Goal: Transaction & Acquisition: Book appointment/travel/reservation

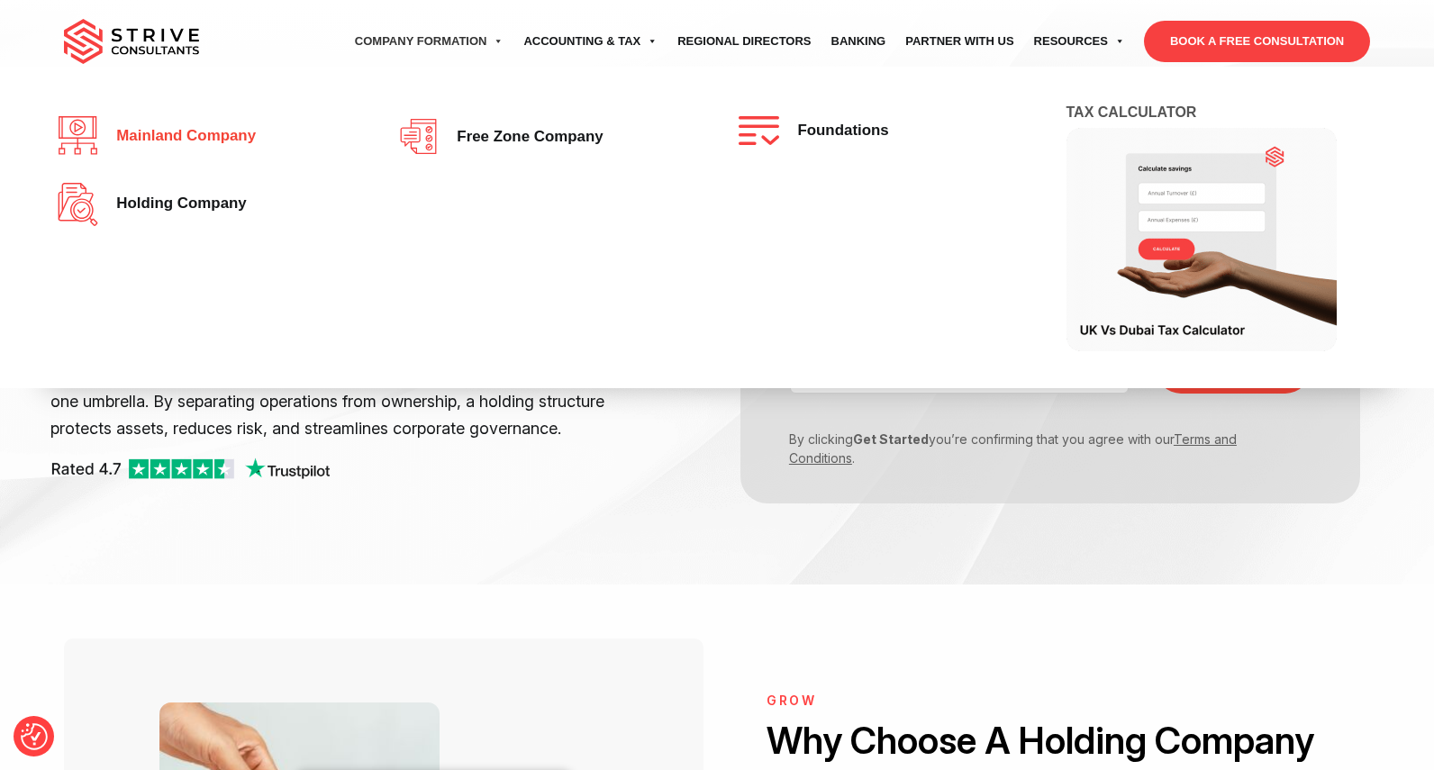
click at [210, 141] on span "Mainland company" at bounding box center [181, 136] width 149 height 17
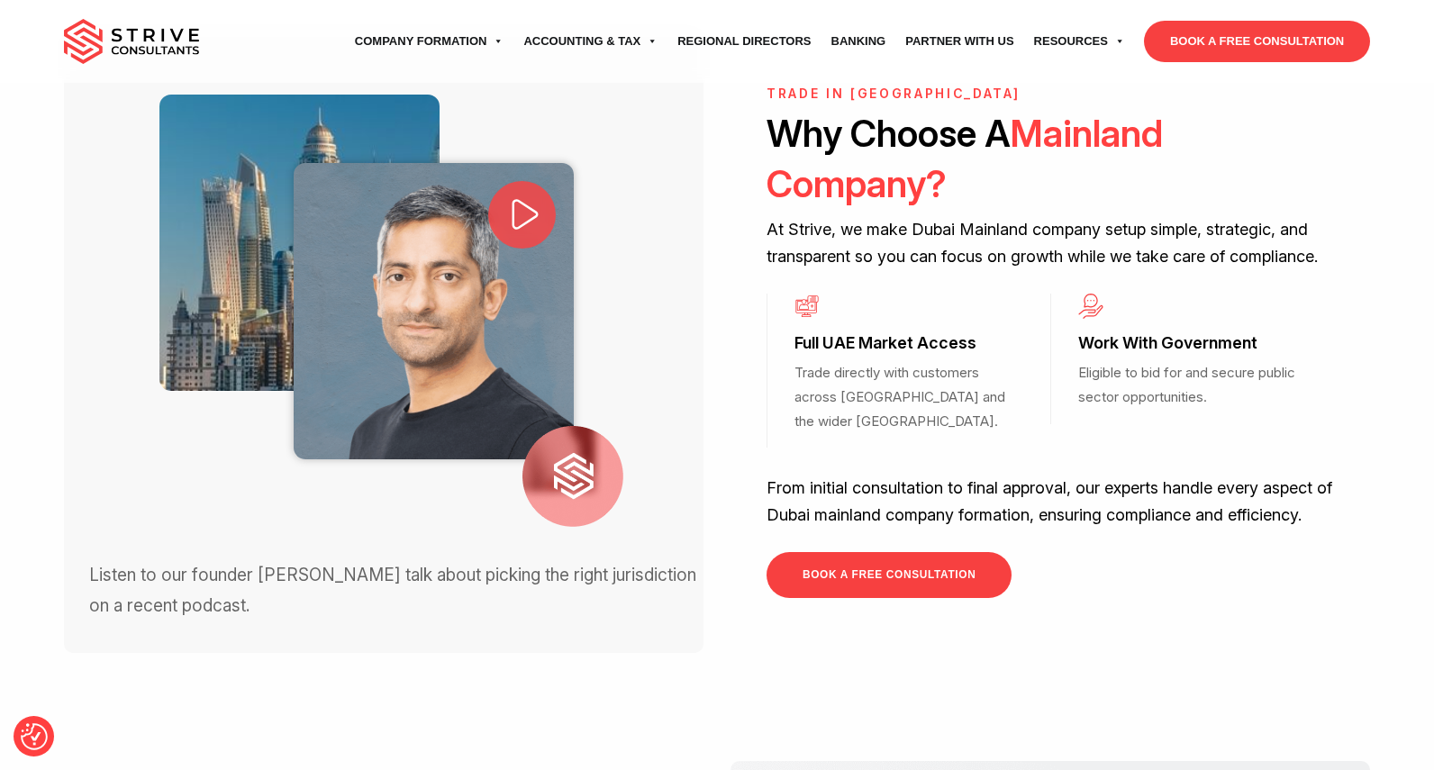
scroll to position [652, 0]
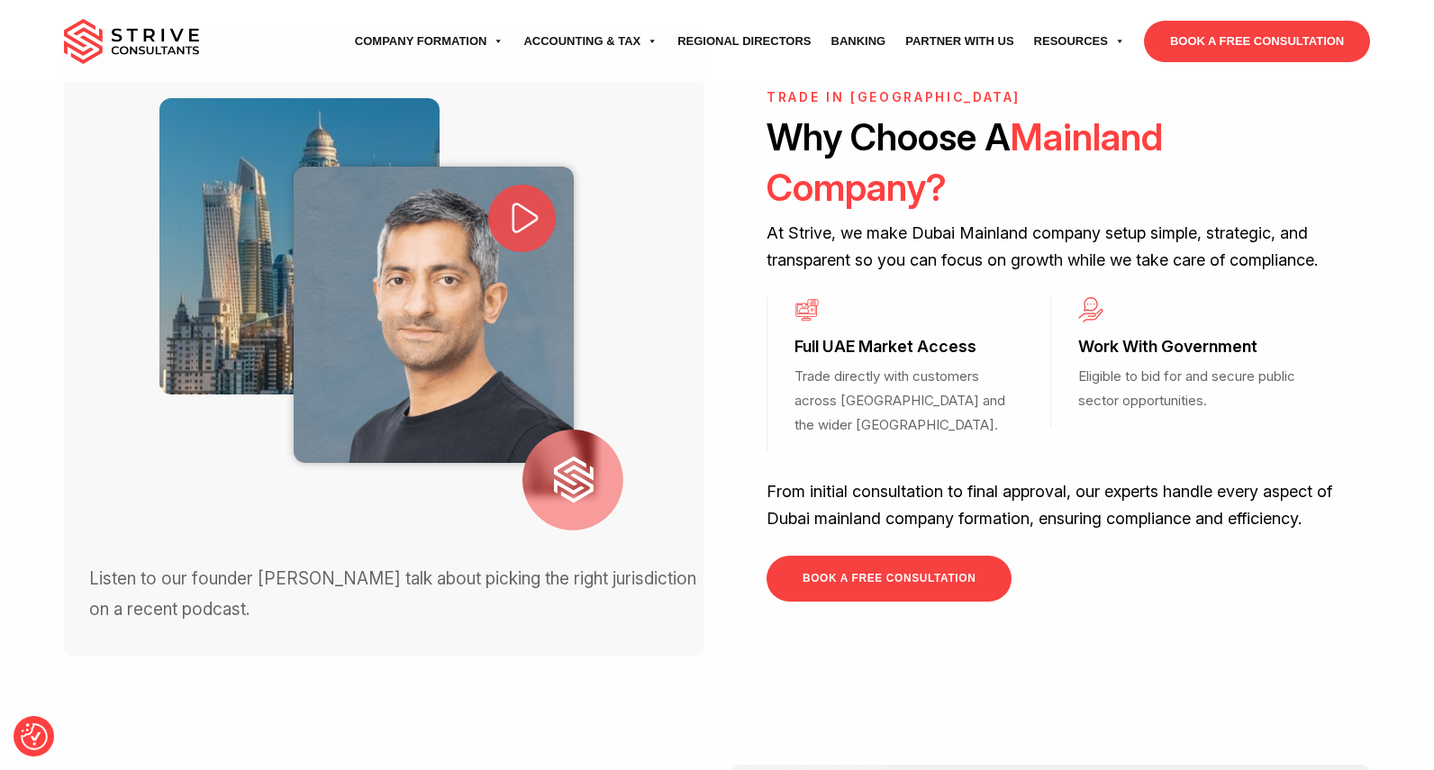
click at [524, 199] on icon at bounding box center [525, 218] width 38 height 38
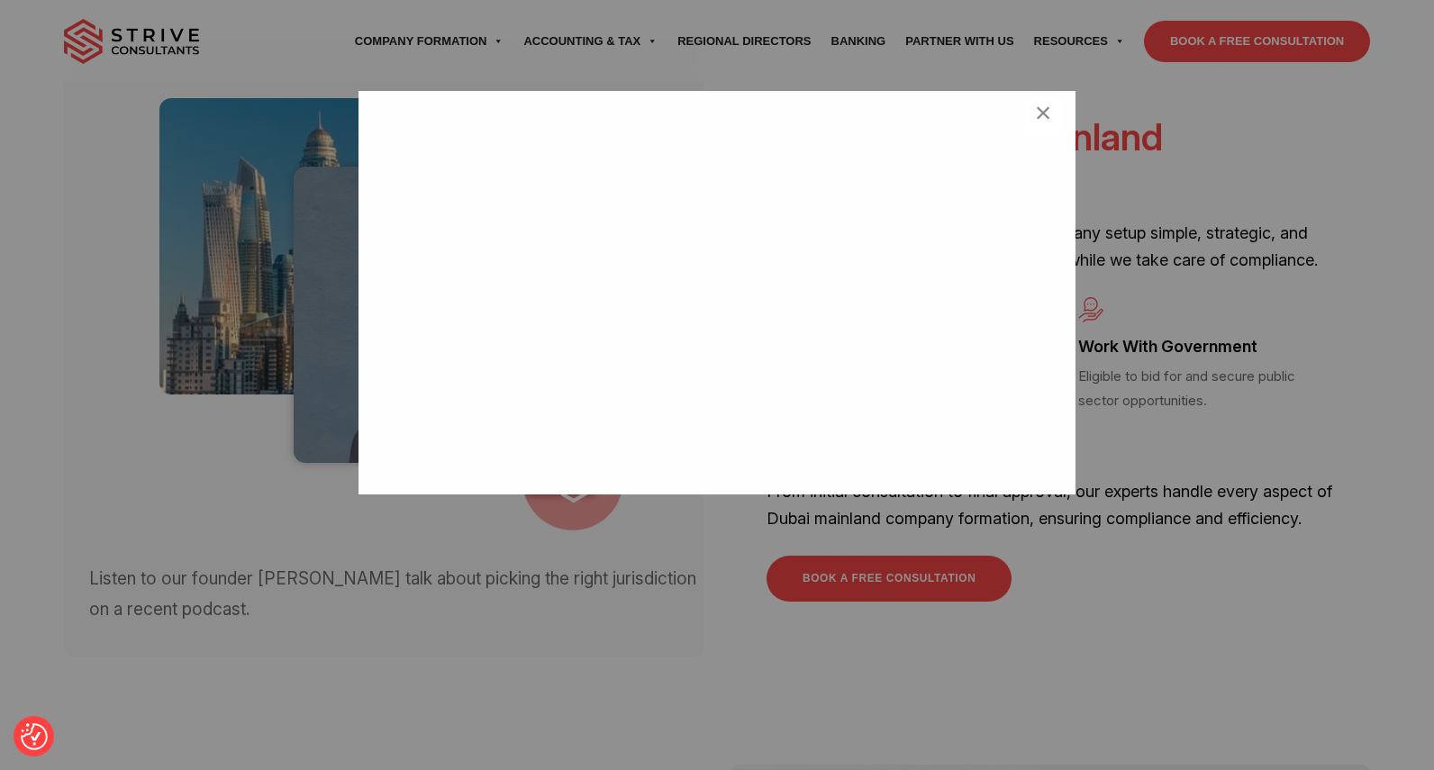
click at [1103, 590] on div "×" at bounding box center [717, 385] width 1434 height 770
click at [1040, 121] on span "×" at bounding box center [1043, 116] width 17 height 36
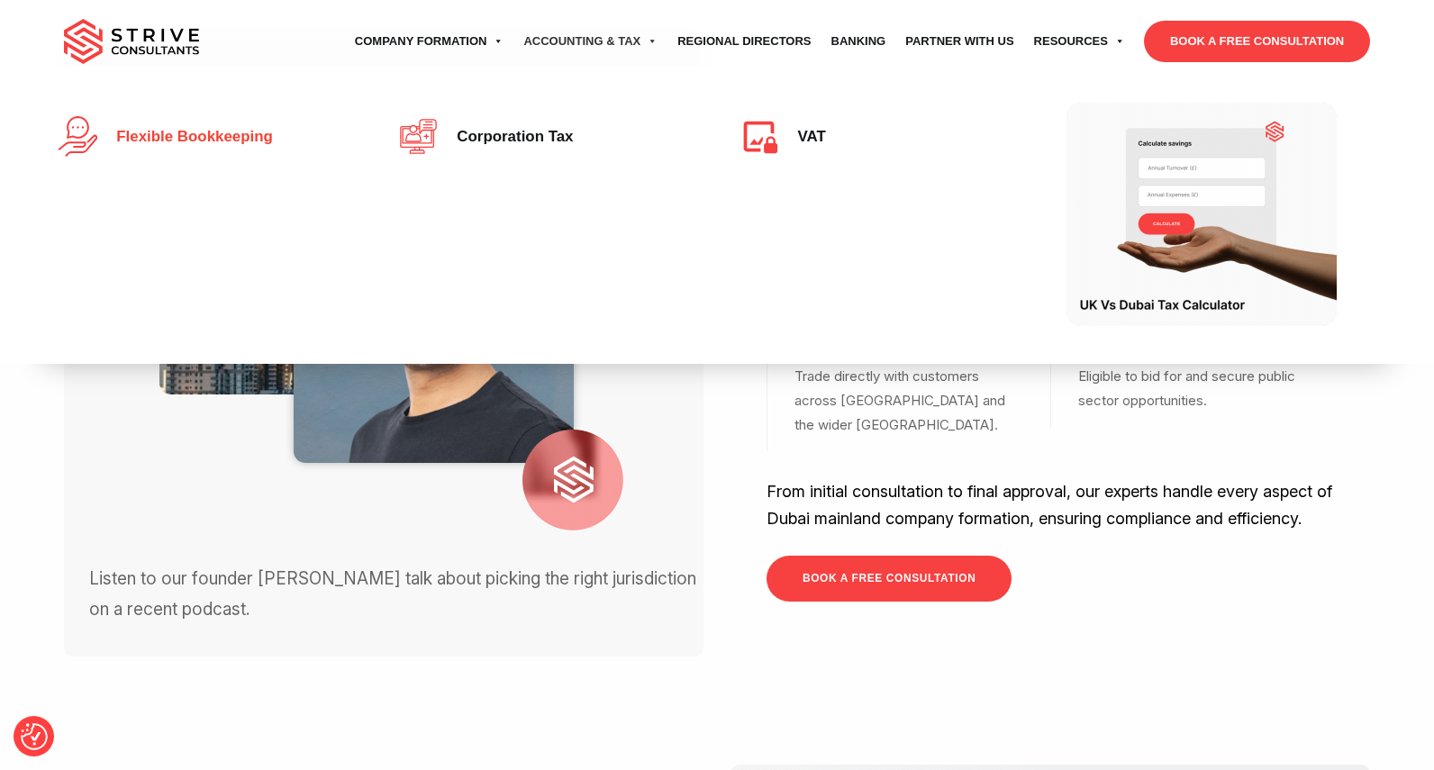
click at [248, 143] on span "Flexible Bookkeeping" at bounding box center [190, 137] width 166 height 17
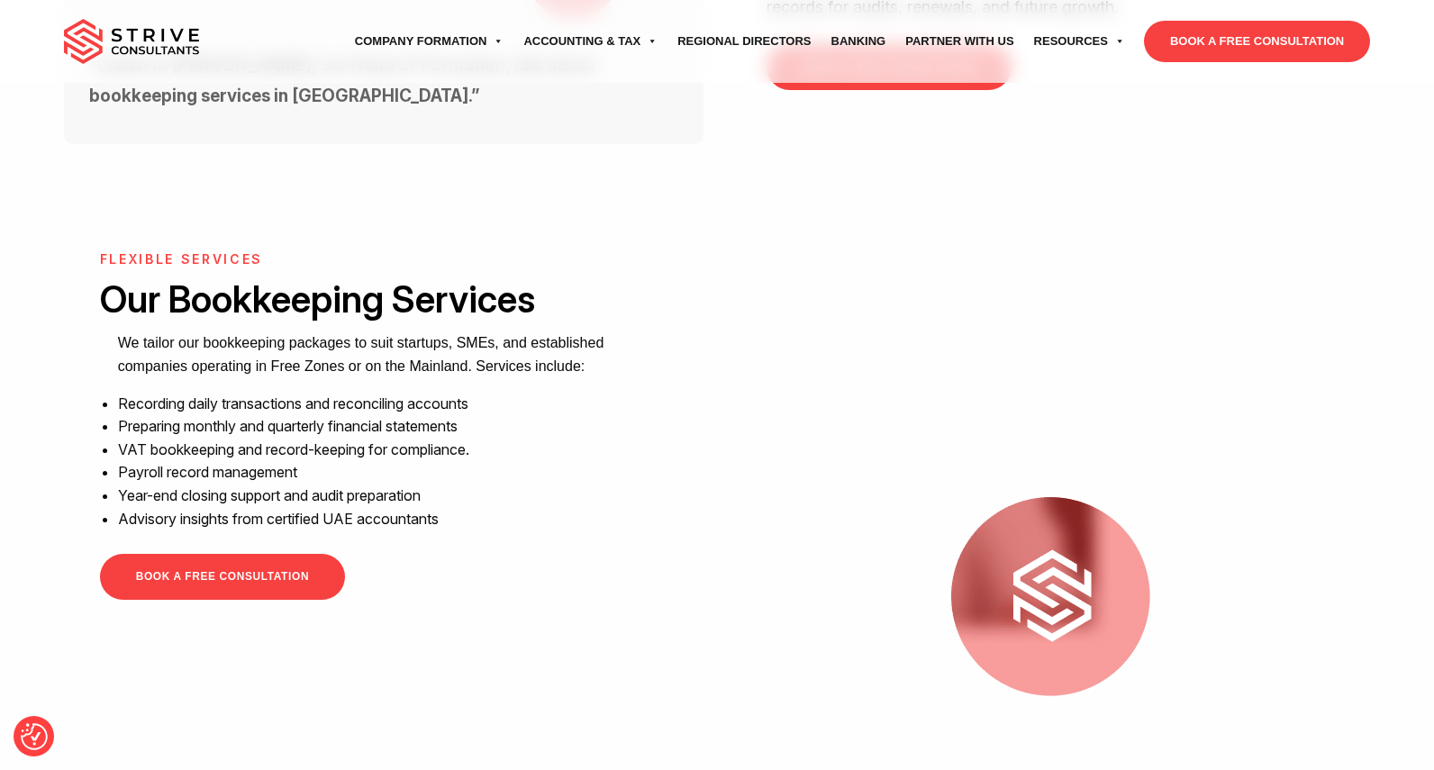
scroll to position [1121, 0]
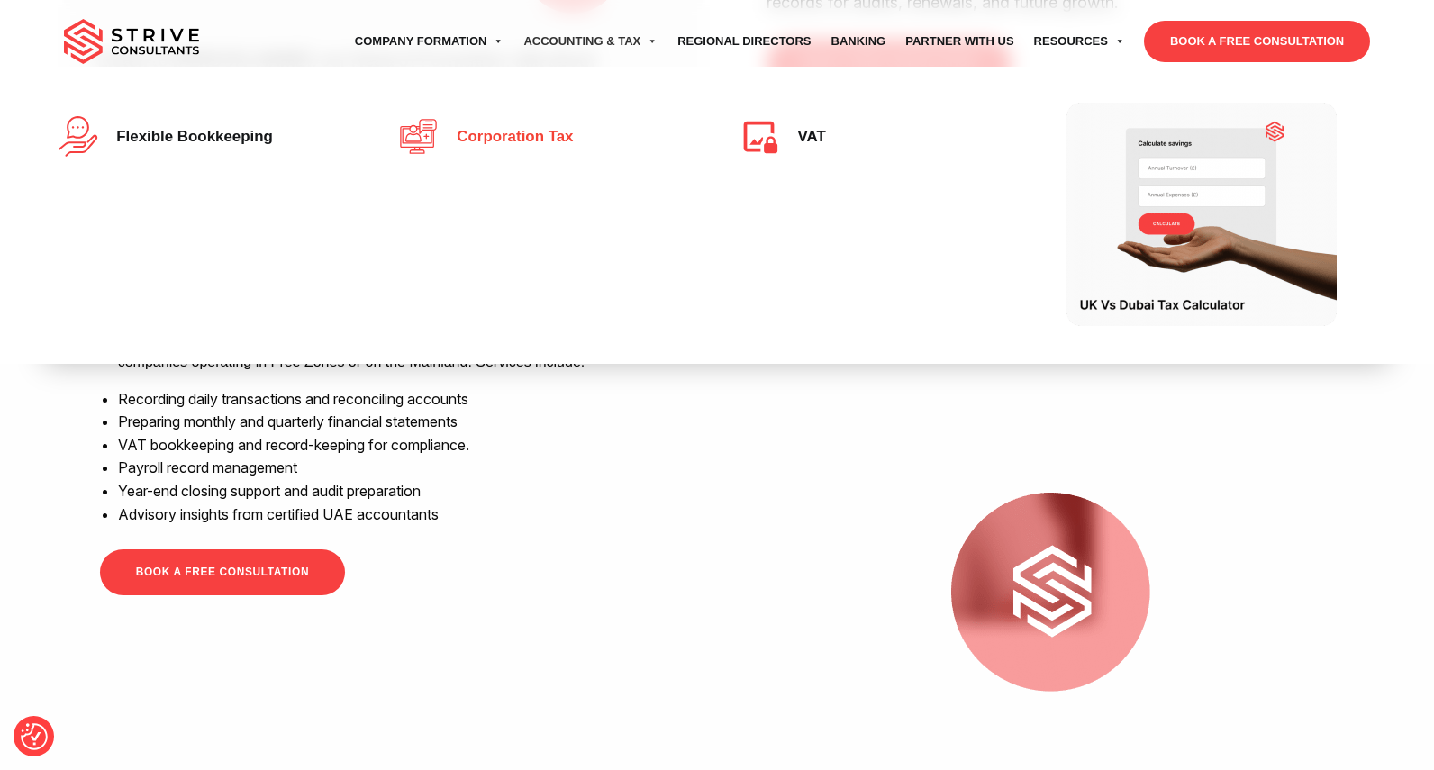
click at [517, 138] on span "Corporation Tax" at bounding box center [510, 137] width 125 height 17
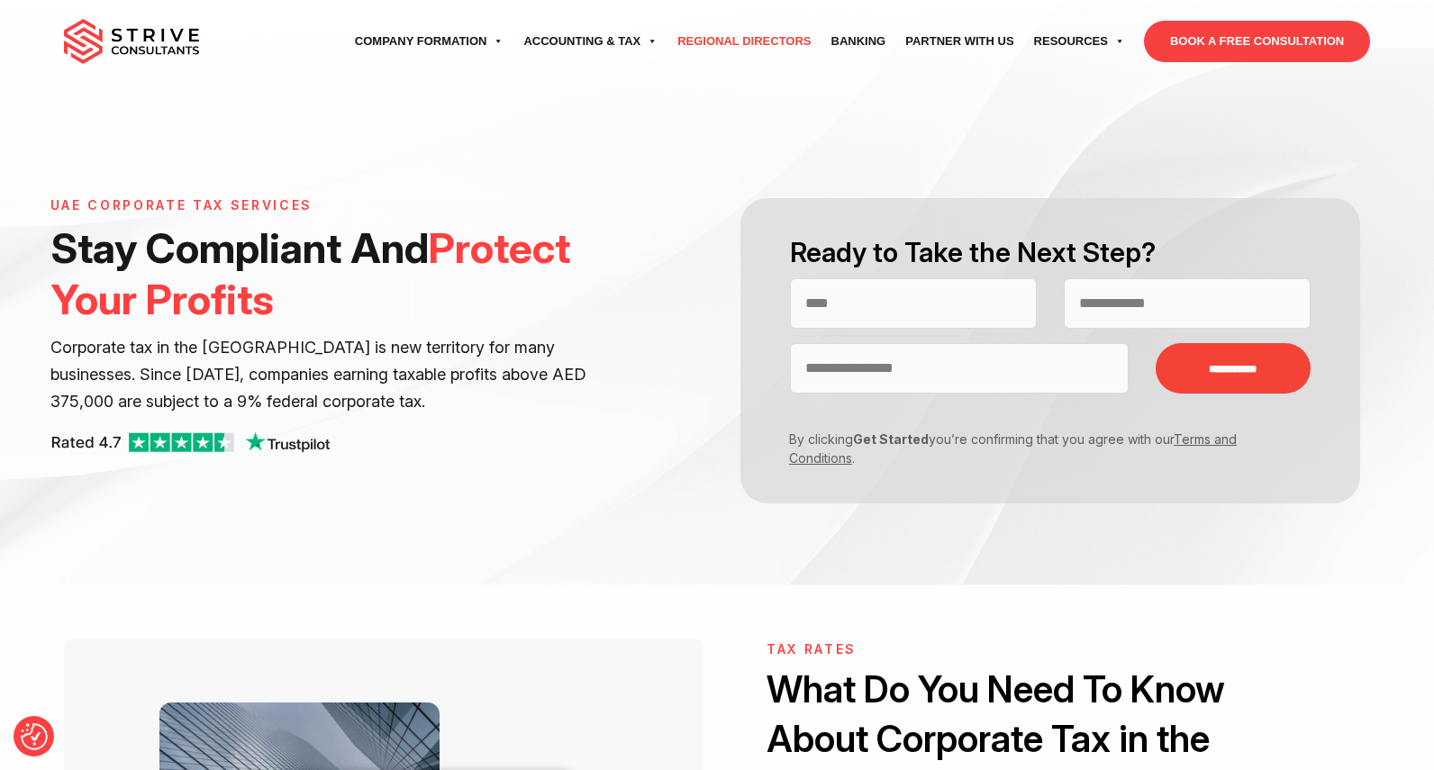
click at [740, 43] on link "Regional Directors" at bounding box center [743, 41] width 153 height 50
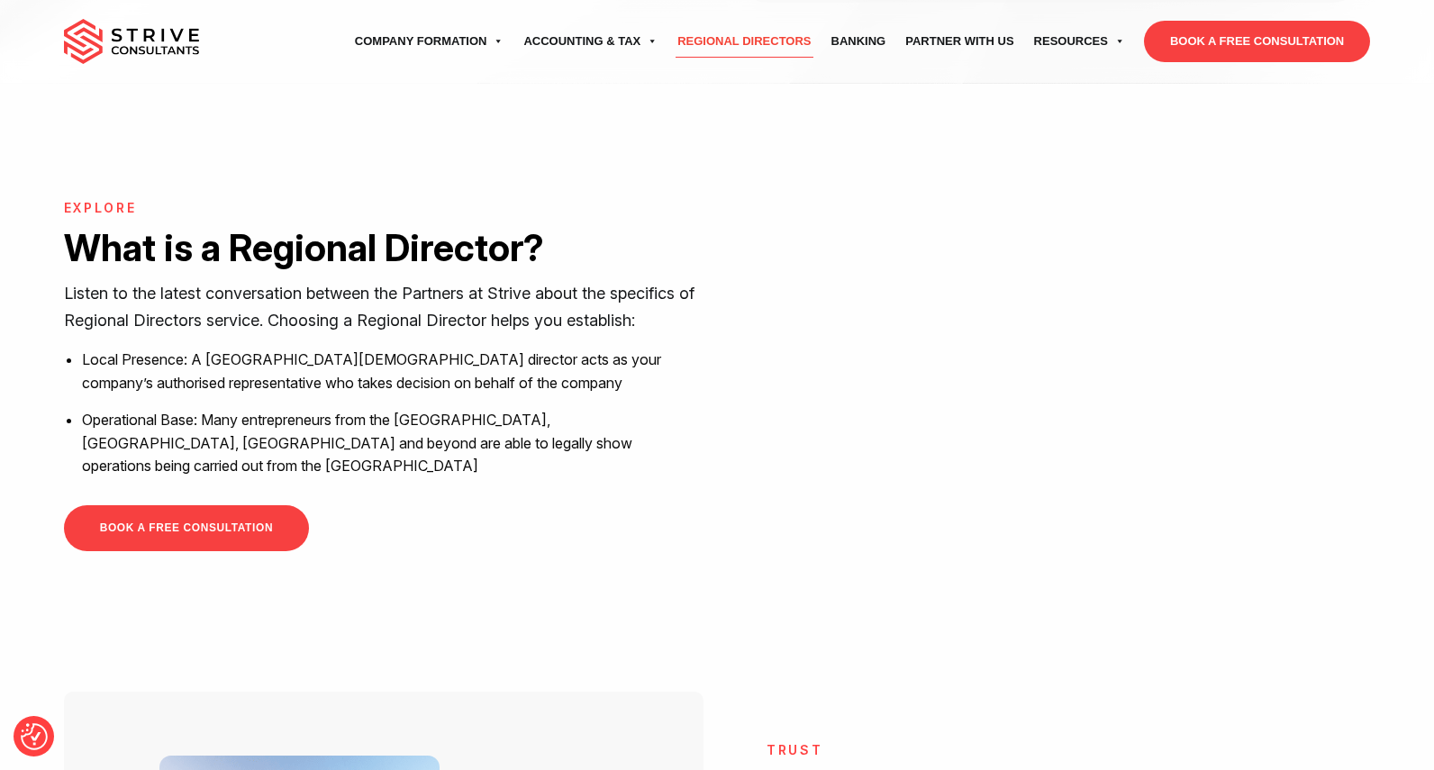
scroll to position [505, 0]
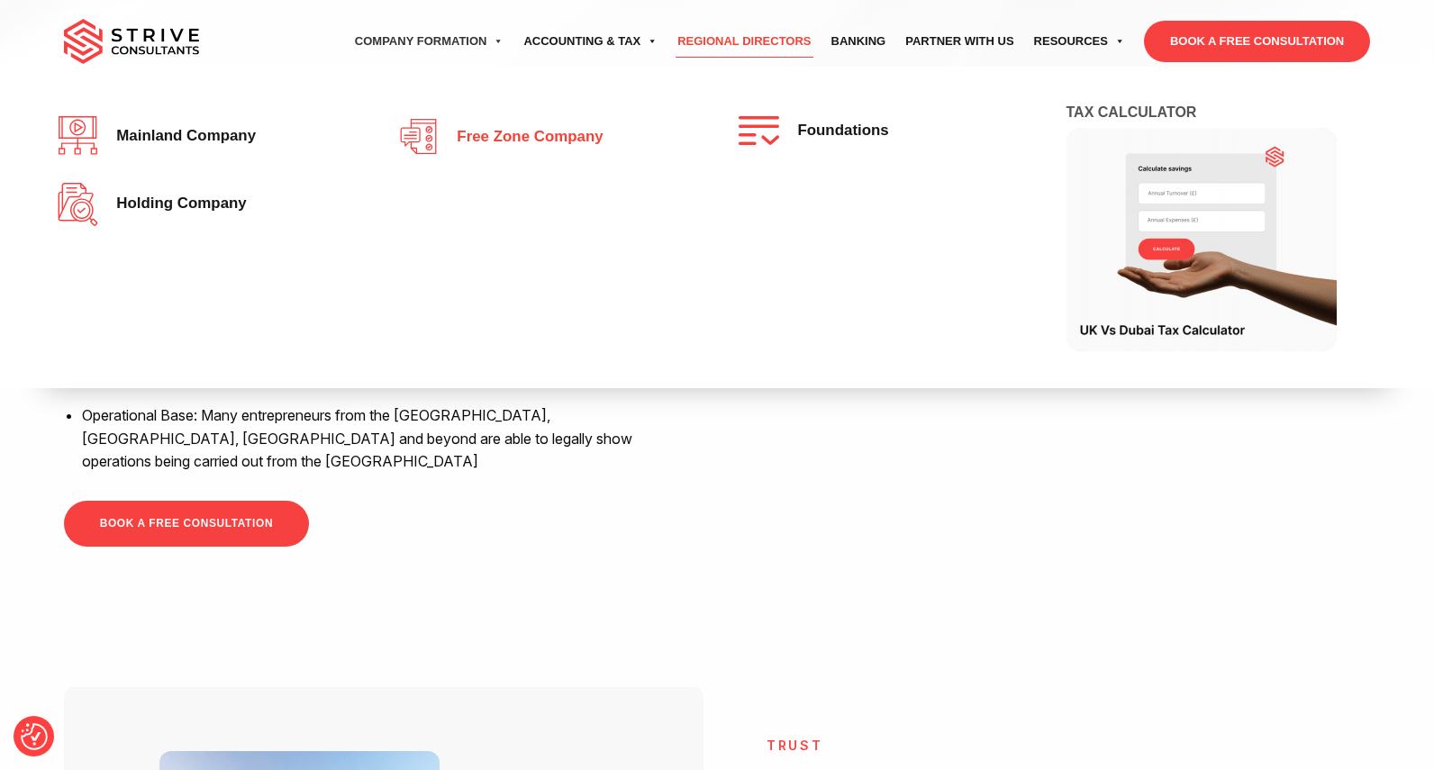
click at [487, 135] on span "Free zone company" at bounding box center [525, 137] width 155 height 17
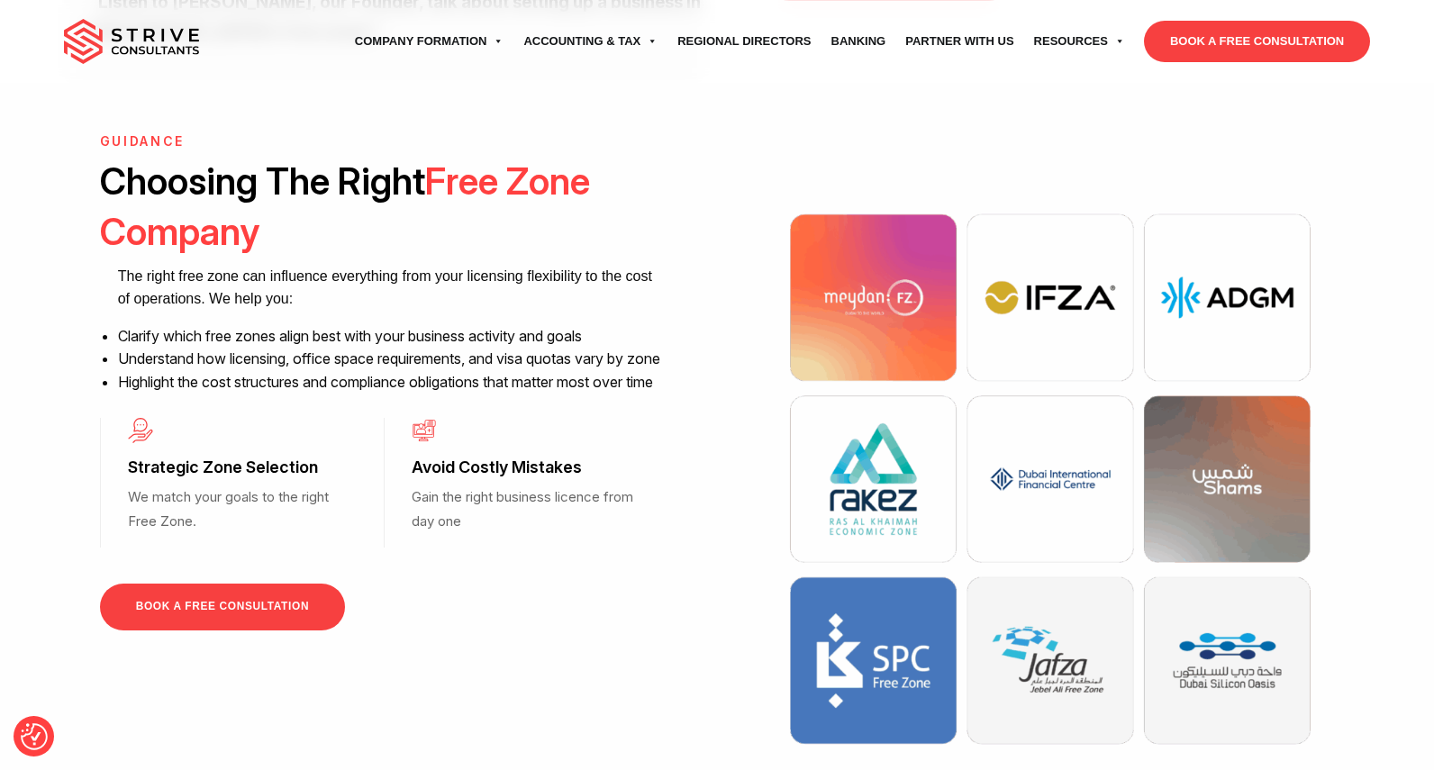
scroll to position [1275, 0]
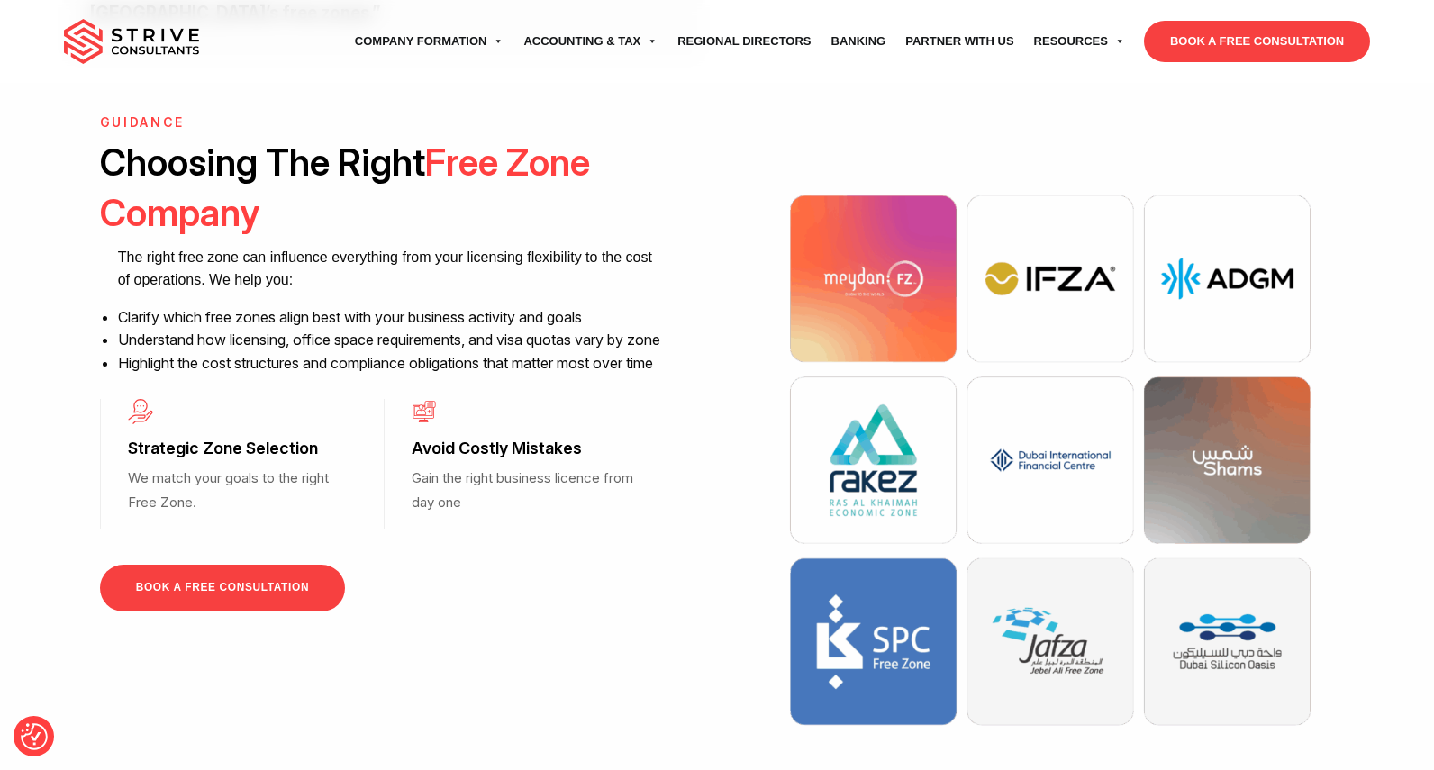
click at [237, 578] on link "BOOK A FREE CONSULTATION" at bounding box center [222, 588] width 245 height 46
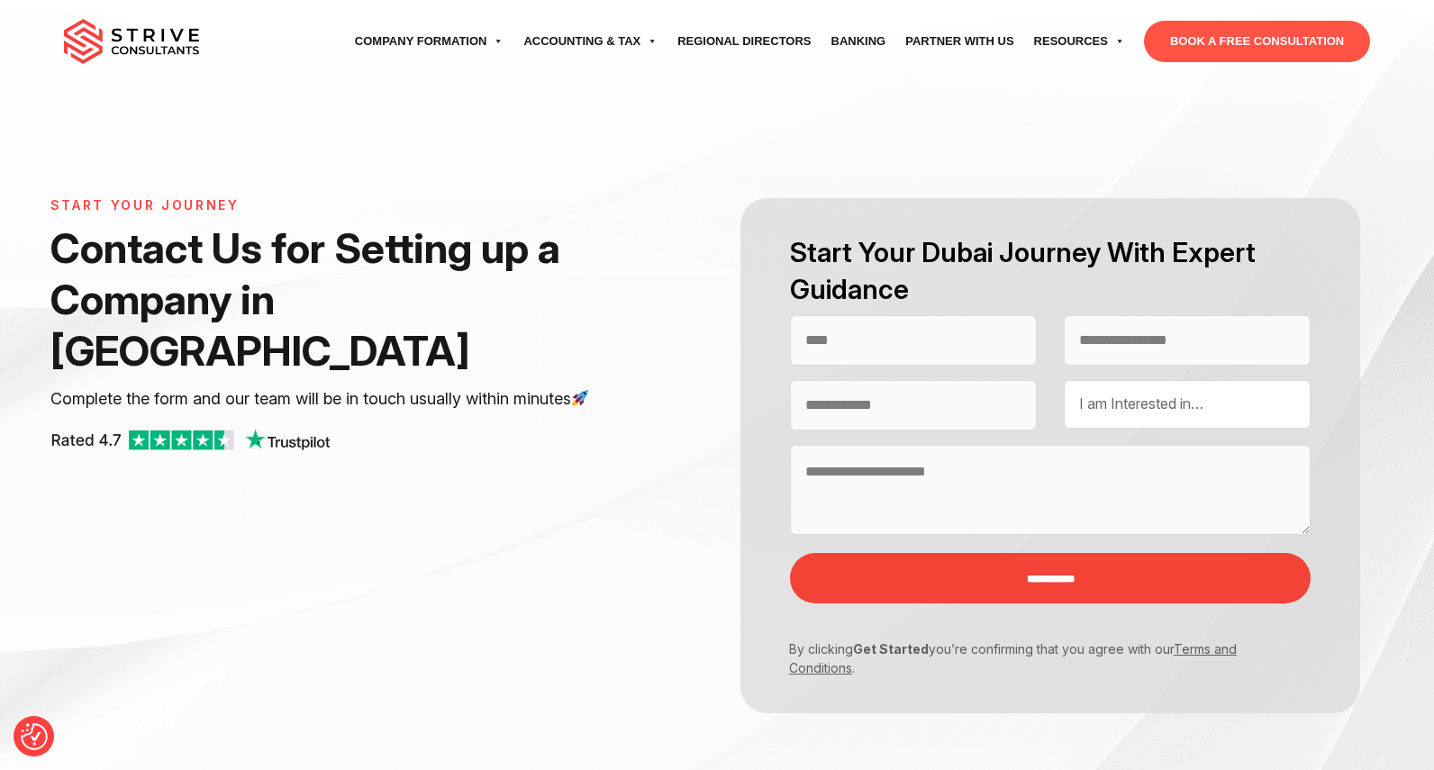
select select "Contact form"
click at [944, 337] on input "Contact form" at bounding box center [913, 340] width 247 height 50
click at [885, 40] on link "Banking" at bounding box center [859, 41] width 75 height 50
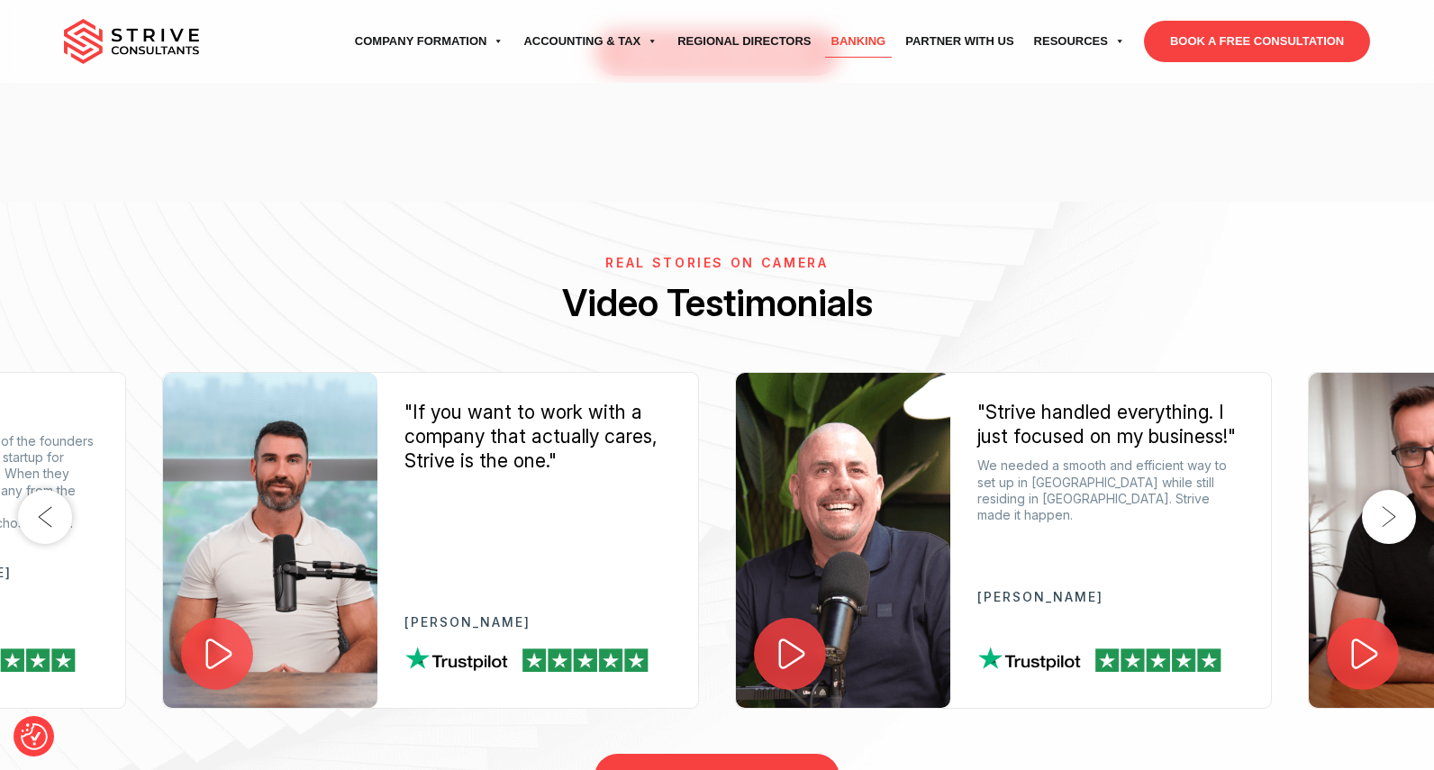
scroll to position [3519, 0]
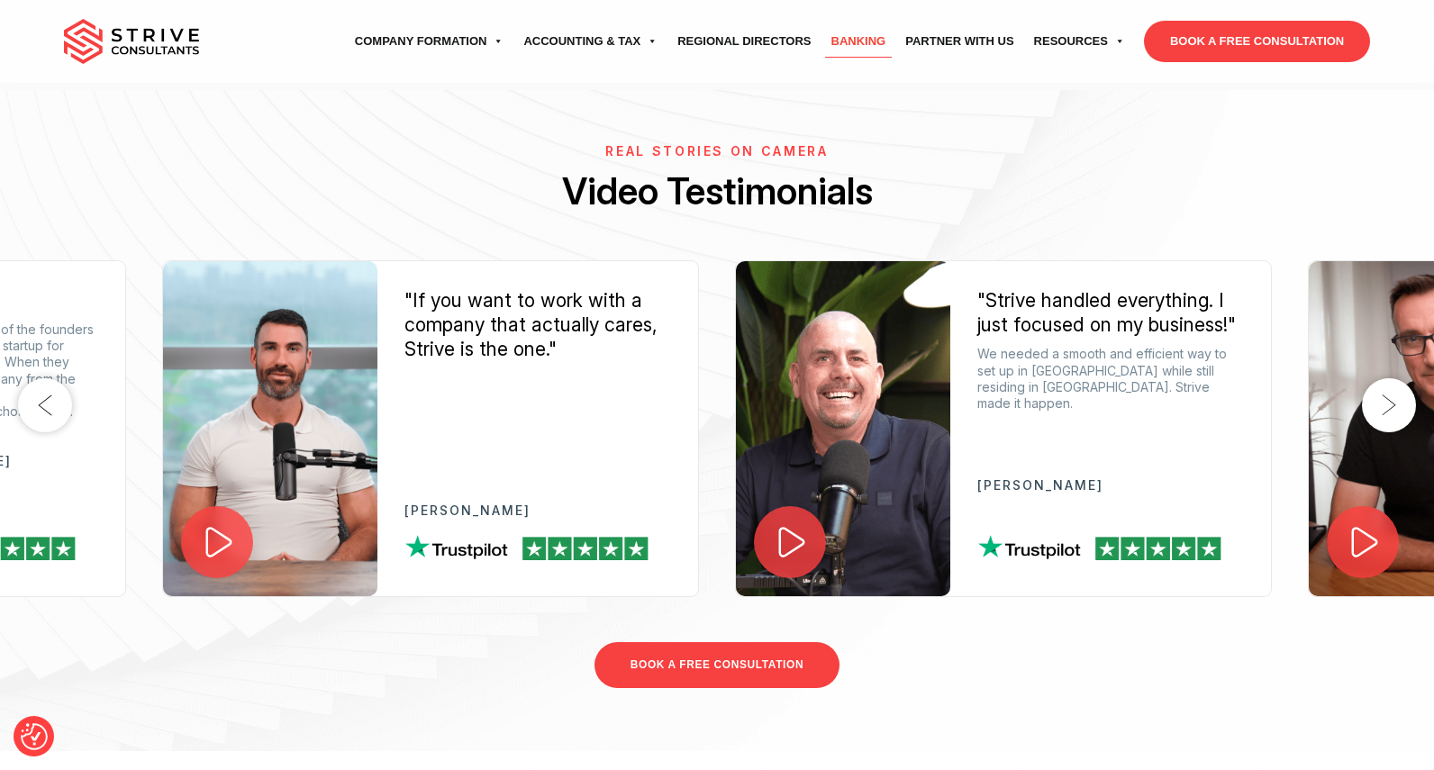
click at [212, 523] on icon at bounding box center [218, 542] width 38 height 38
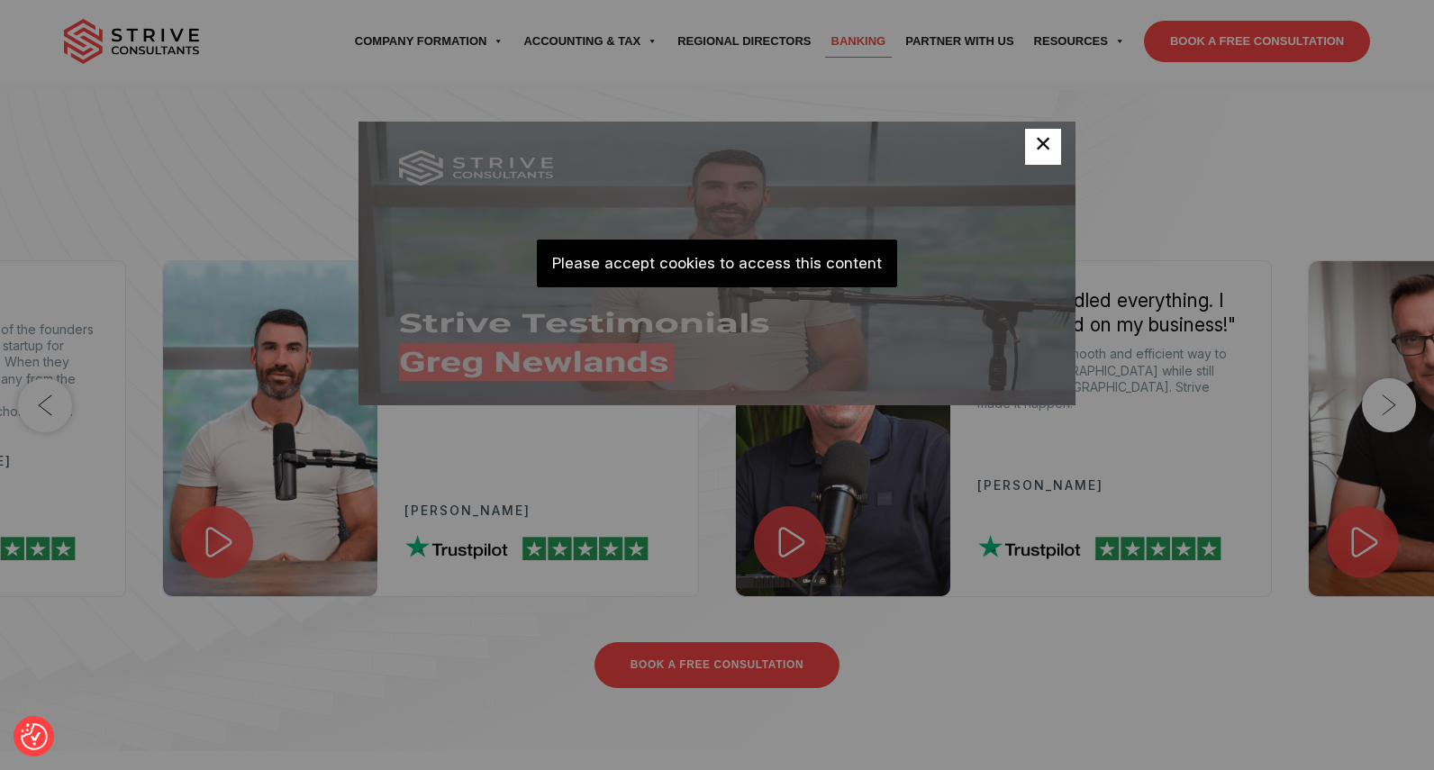
click at [1035, 152] on span "×" at bounding box center [1043, 147] width 17 height 36
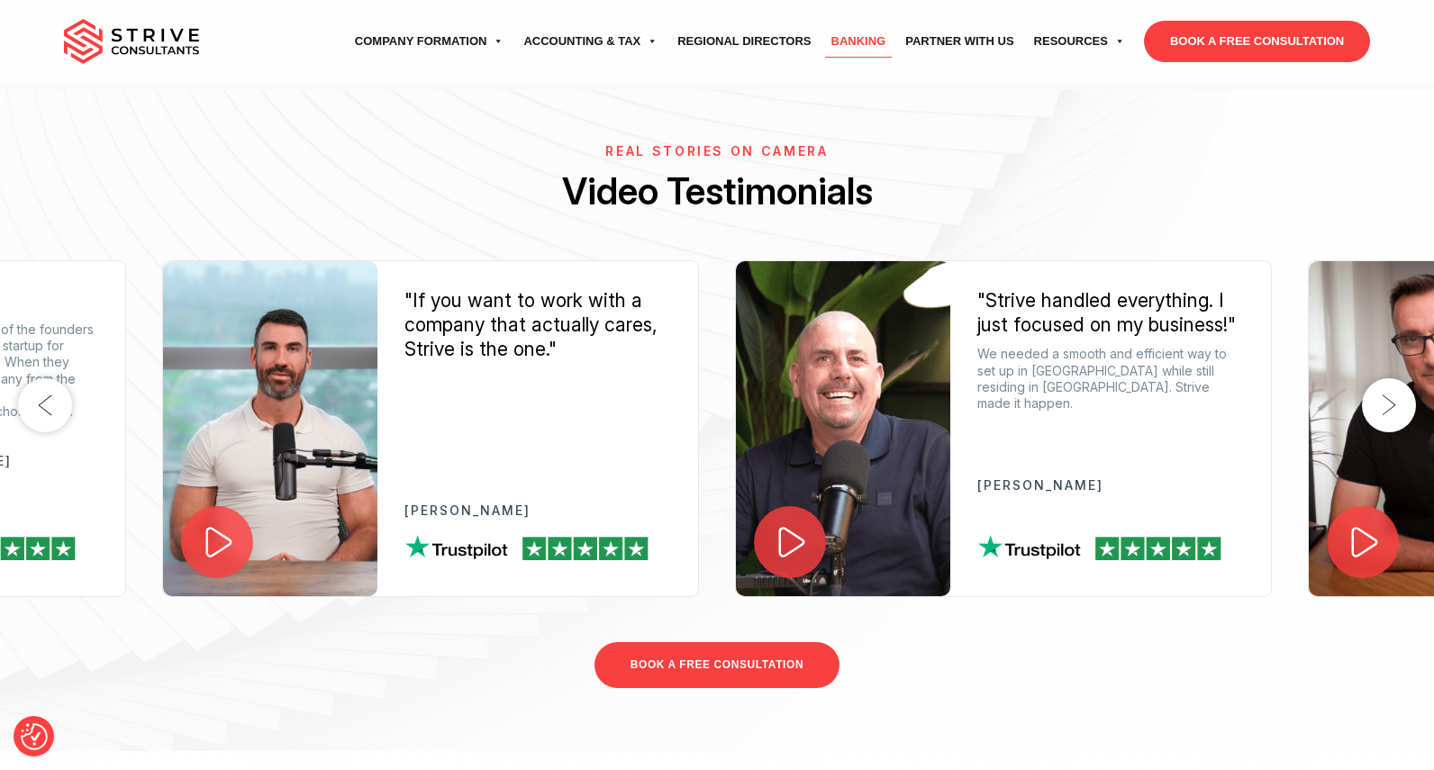
click at [813, 459] on div at bounding box center [843, 428] width 214 height 335
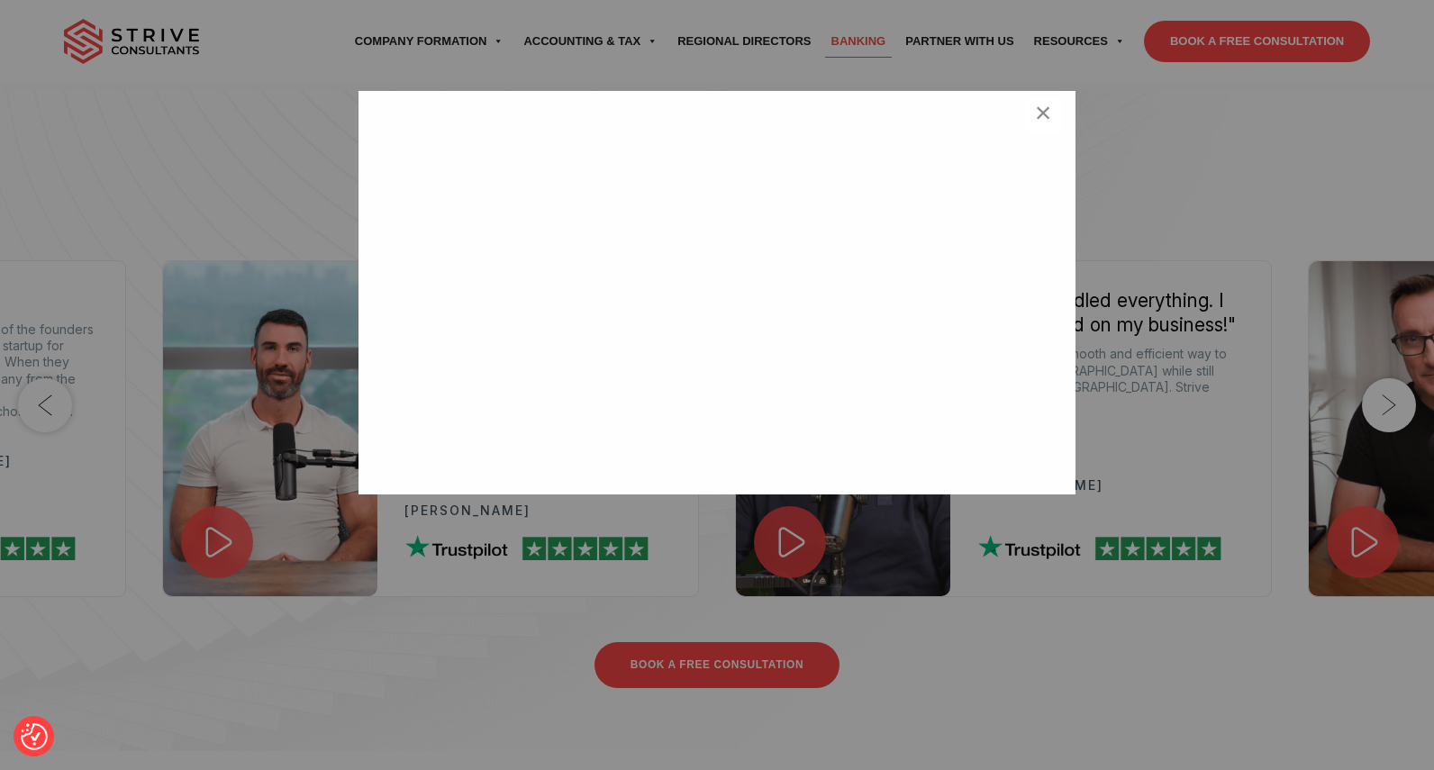
scroll to position [3517, 0]
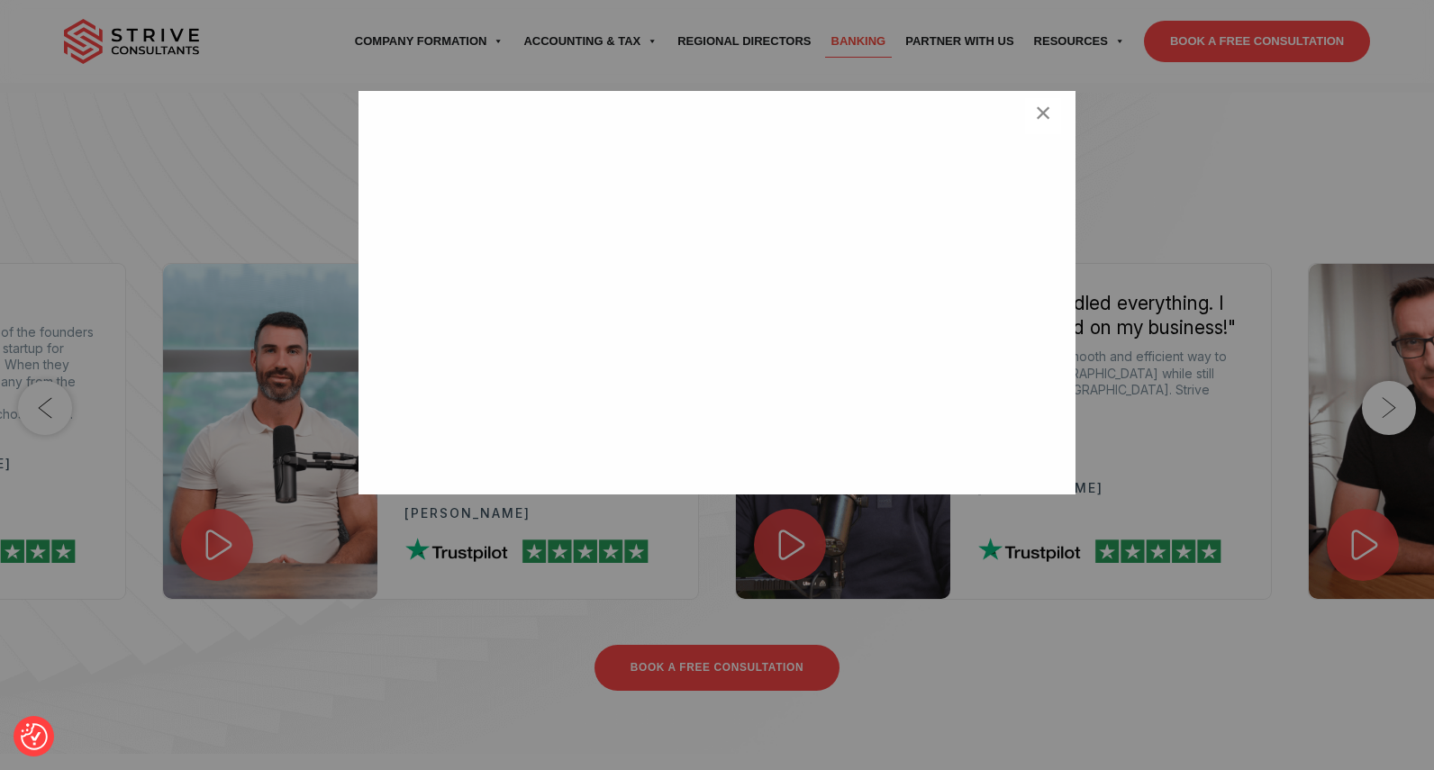
click at [919, 645] on div "<br /> ×" at bounding box center [717, 385] width 1434 height 770
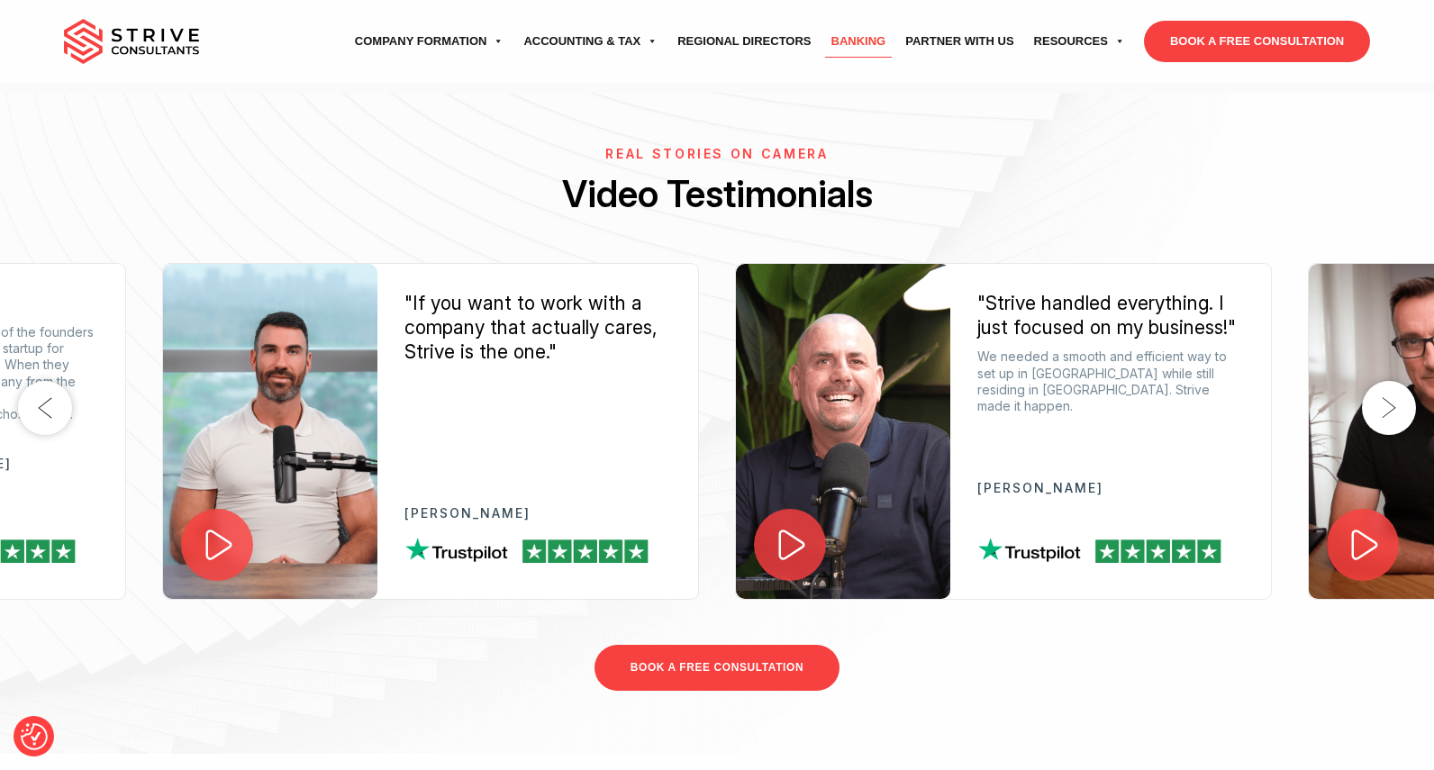
click at [811, 525] on icon at bounding box center [792, 545] width 40 height 40
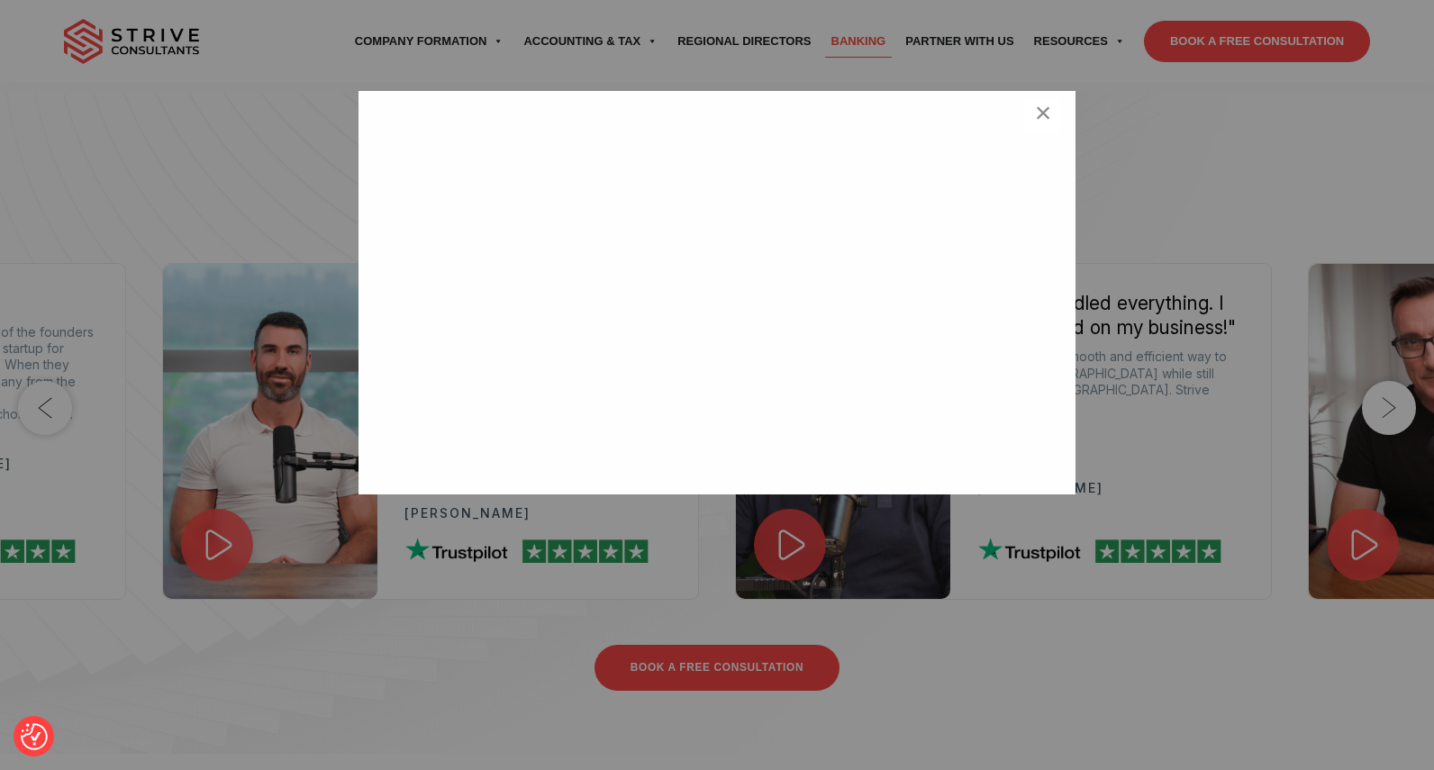
click at [1043, 639] on div "<br /> ×" at bounding box center [717, 385] width 1434 height 770
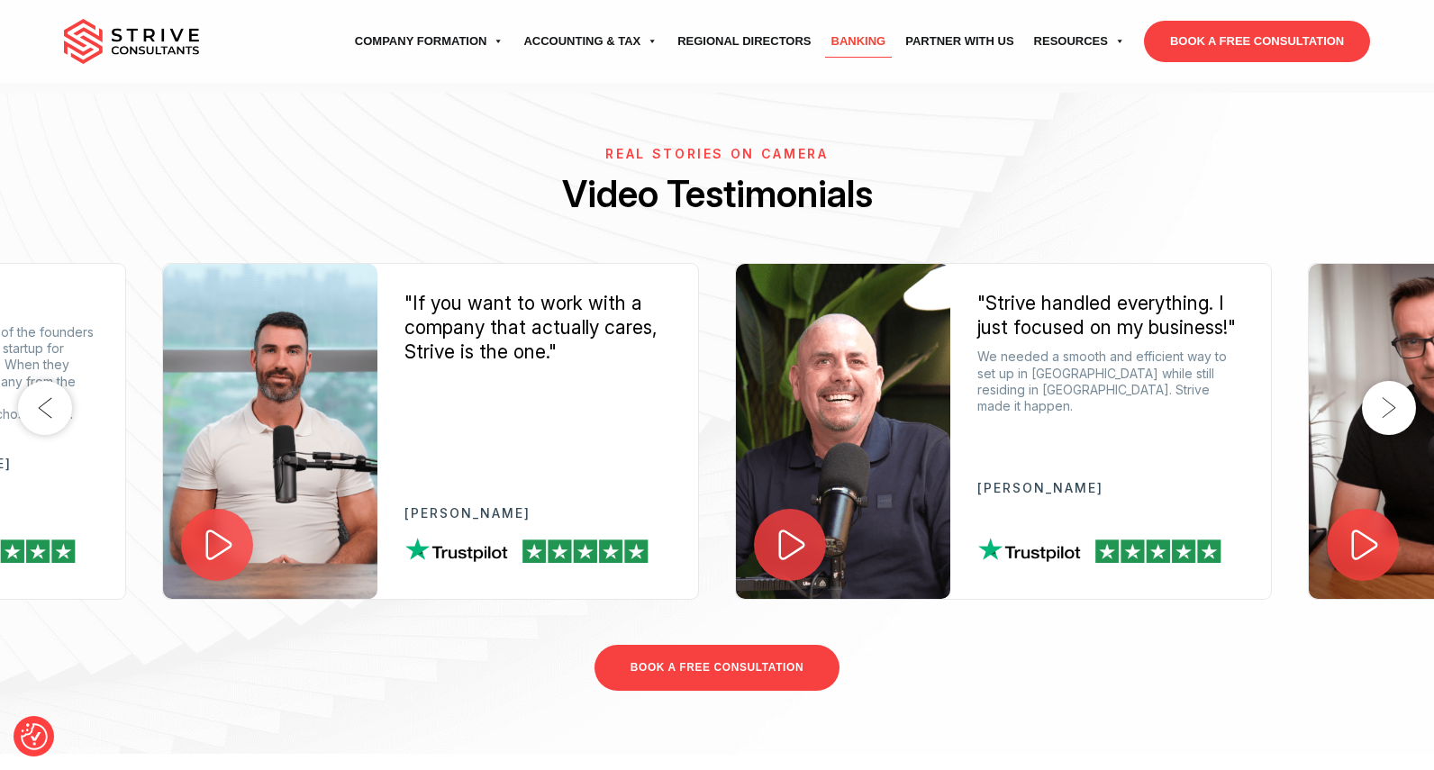
click at [1381, 381] on button "Next" at bounding box center [1389, 408] width 54 height 54
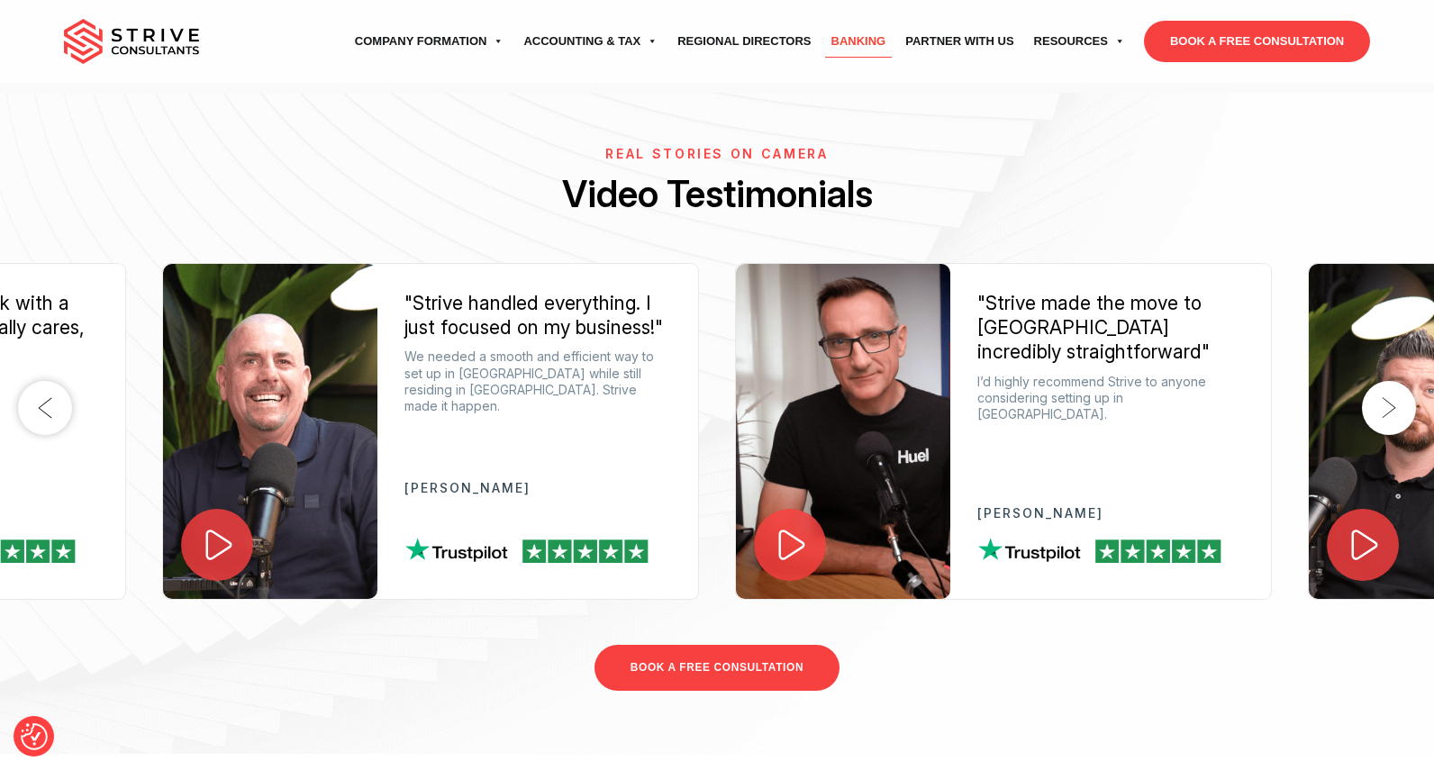
click at [798, 526] on icon at bounding box center [791, 545] width 38 height 38
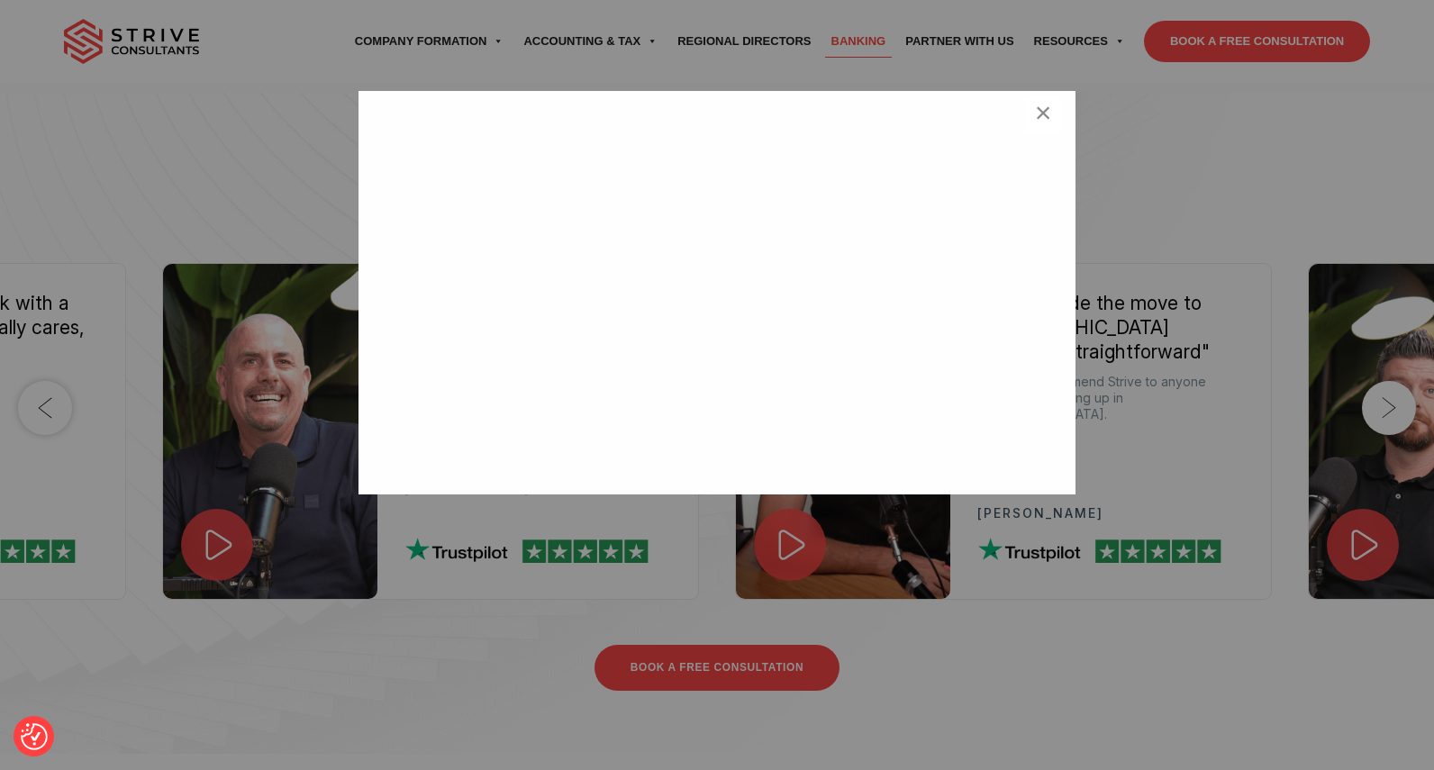
scroll to position [29, 0]
click at [977, 599] on div "<br /> ×" at bounding box center [717, 385] width 1434 height 770
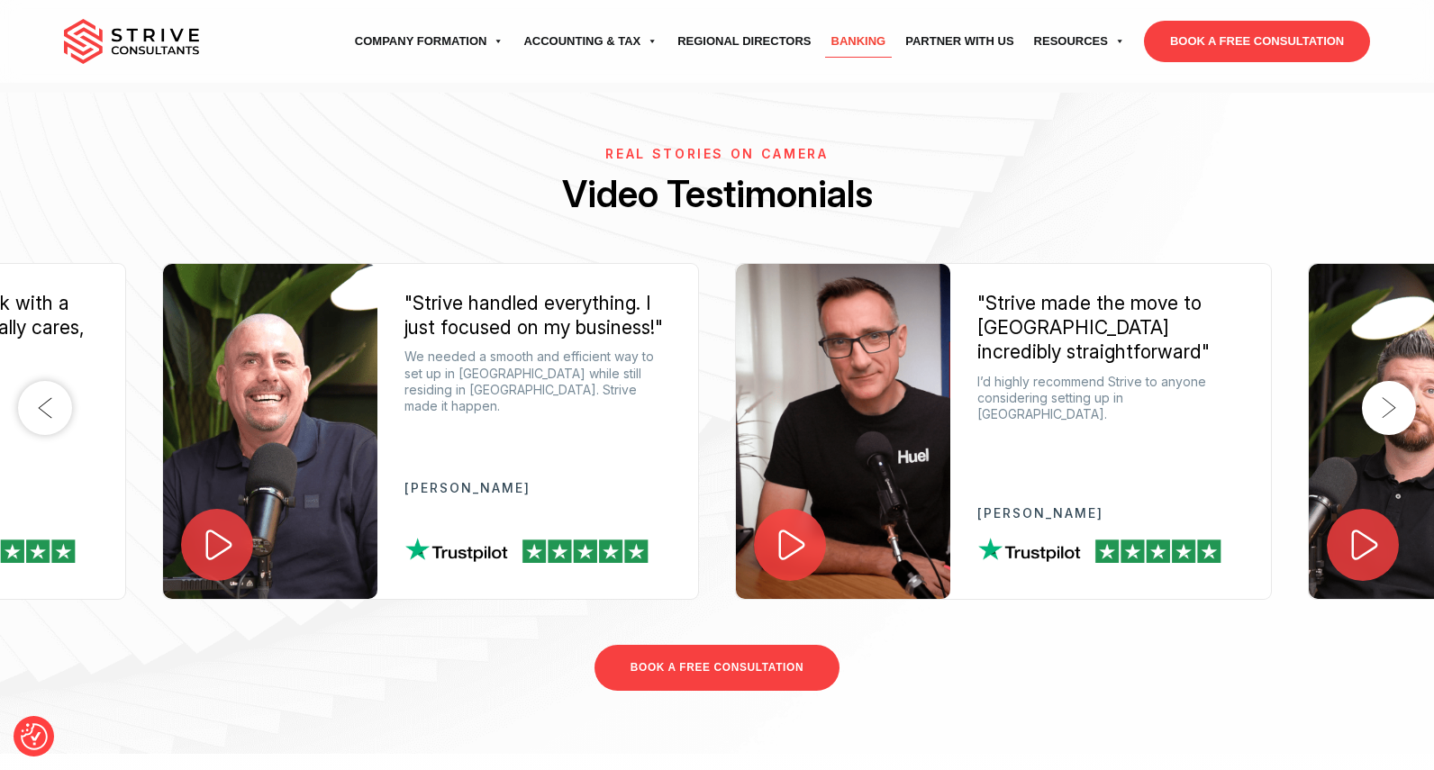
click at [1391, 381] on button "Next" at bounding box center [1389, 408] width 54 height 54
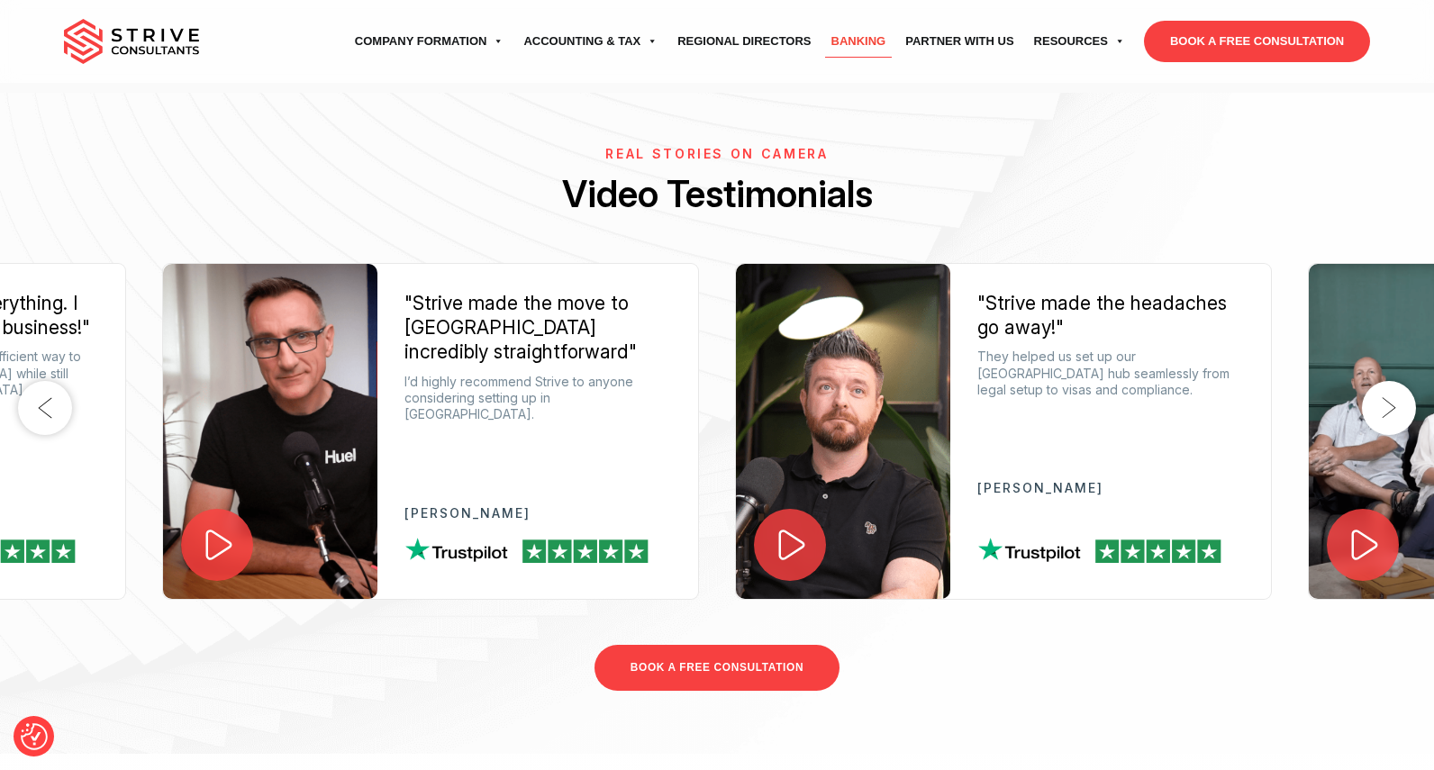
click at [792, 526] on icon at bounding box center [791, 545] width 38 height 38
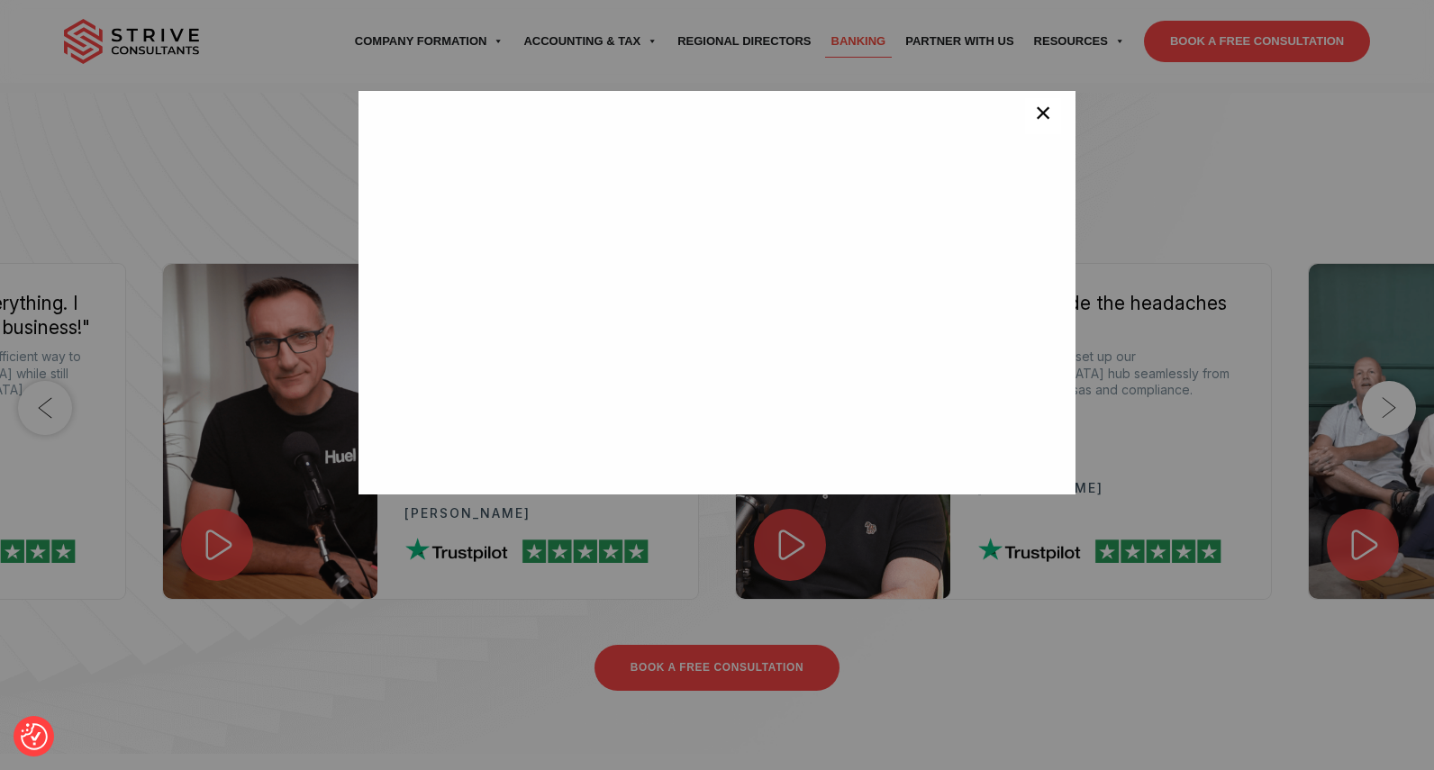
click at [1047, 123] on span "×" at bounding box center [1043, 116] width 17 height 36
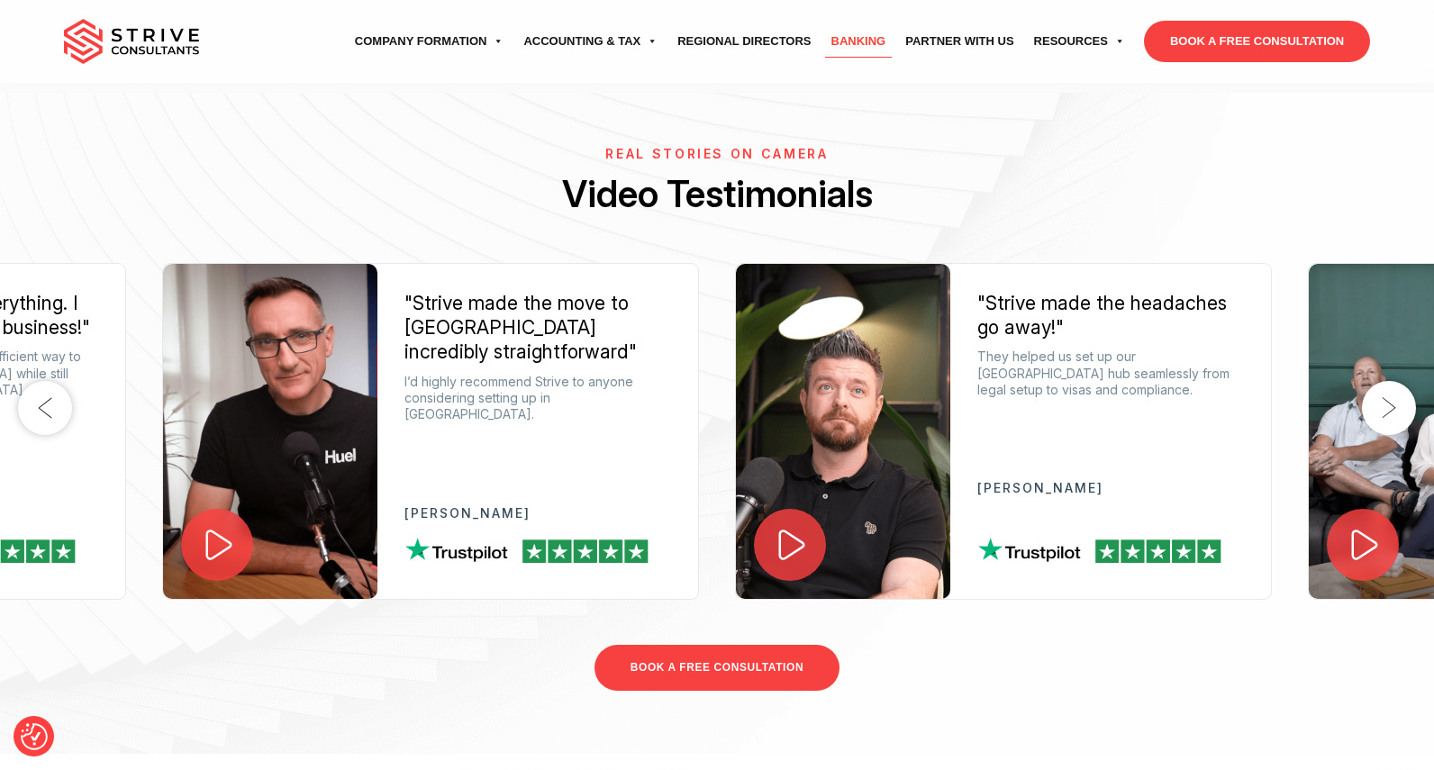
click at [1400, 381] on button "Next" at bounding box center [1389, 408] width 54 height 54
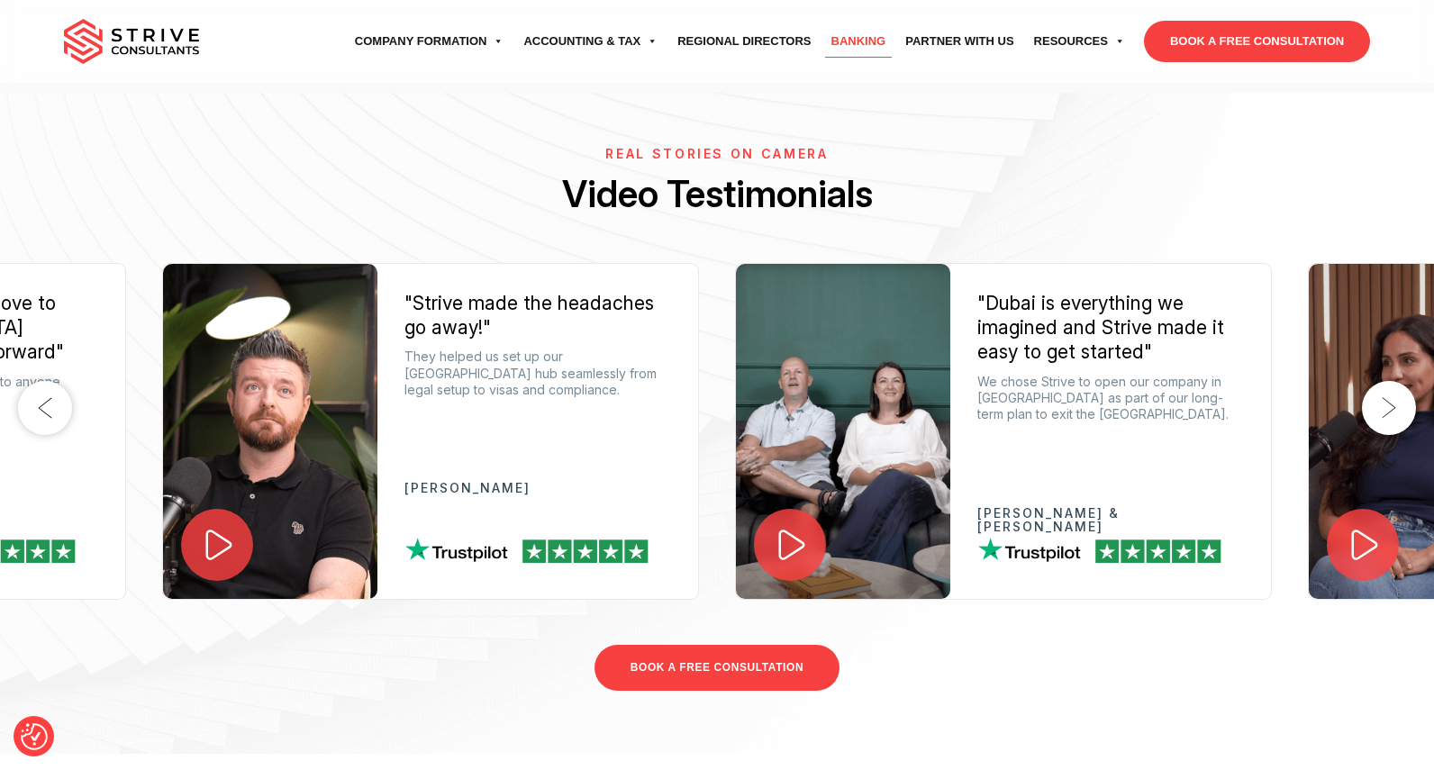
click at [797, 526] on icon at bounding box center [791, 545] width 39 height 39
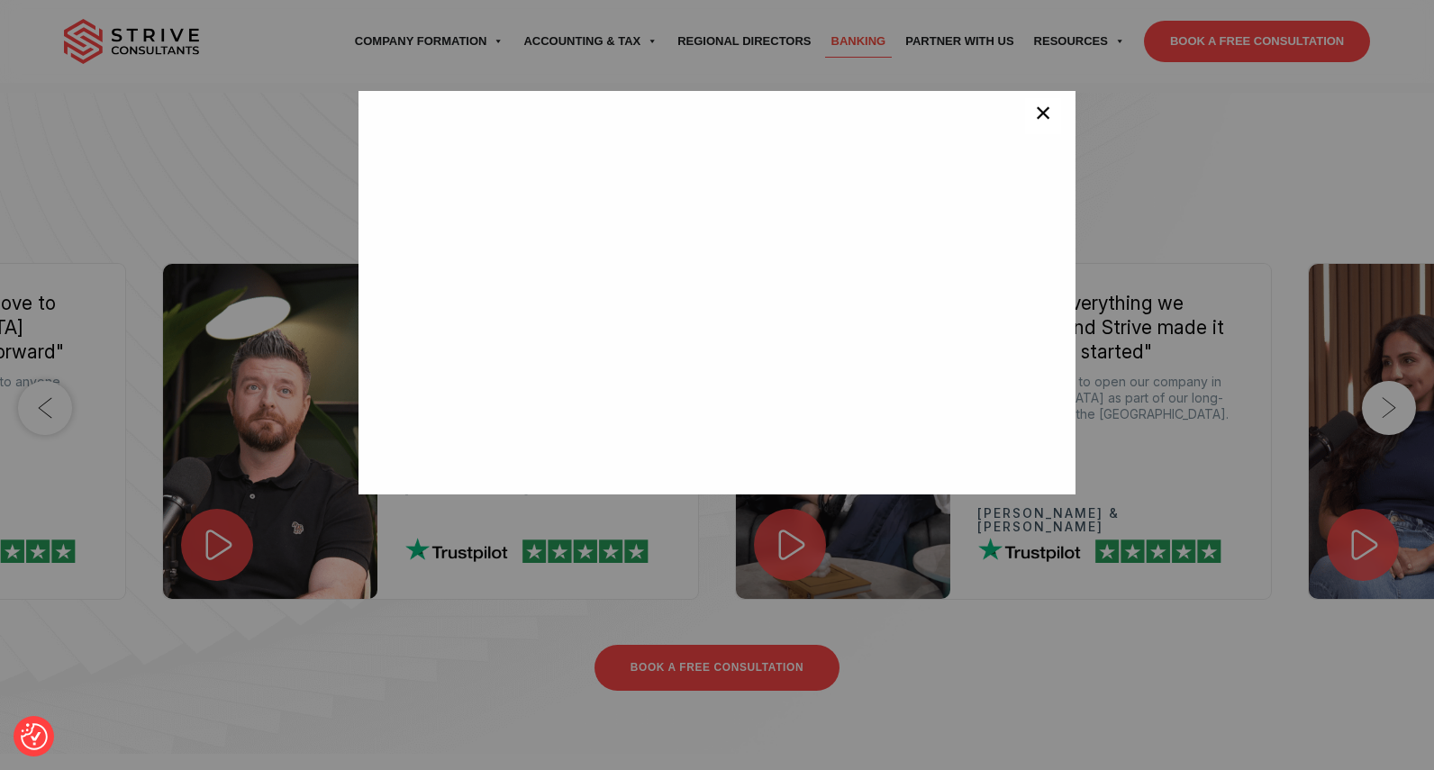
click at [1041, 128] on span "×" at bounding box center [1043, 116] width 17 height 36
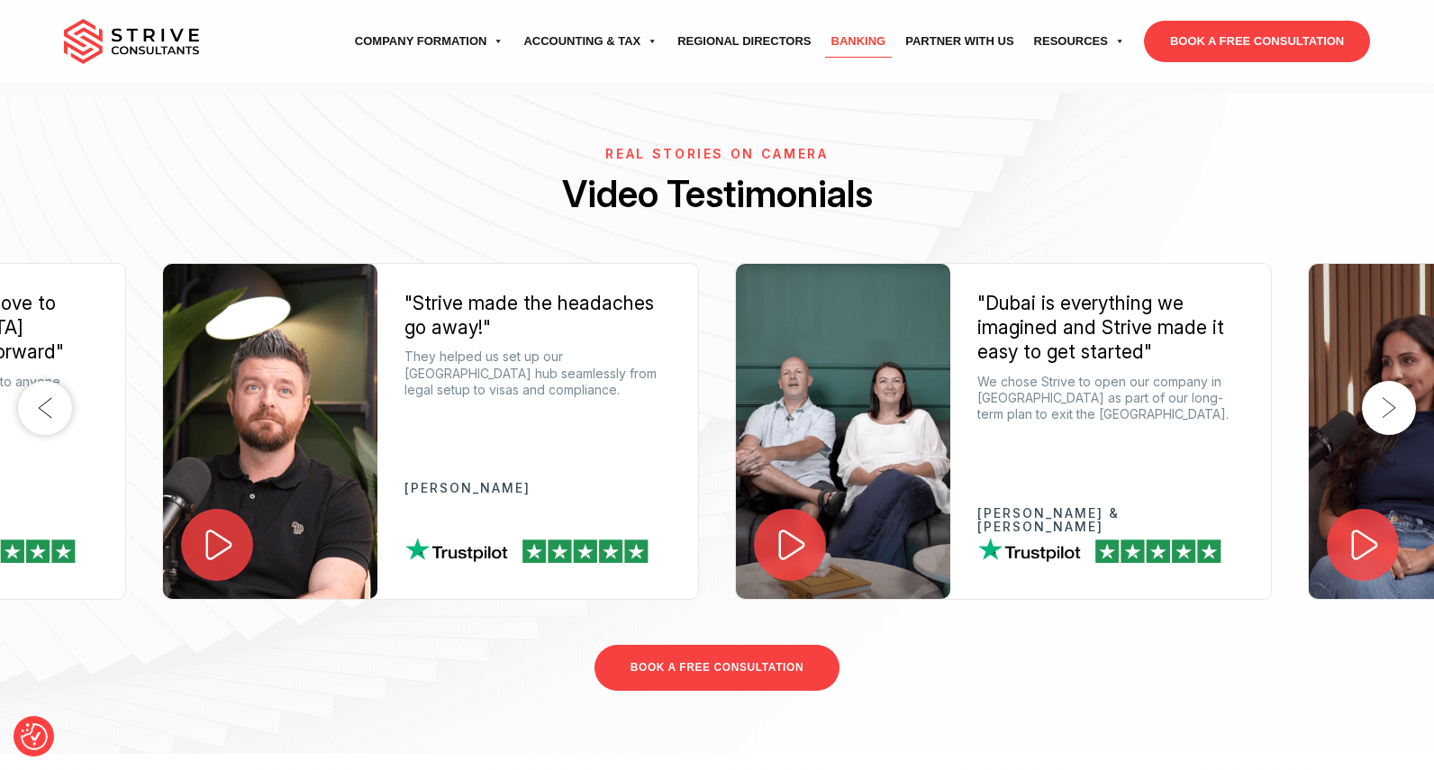
click at [1387, 381] on button "Next" at bounding box center [1389, 408] width 54 height 54
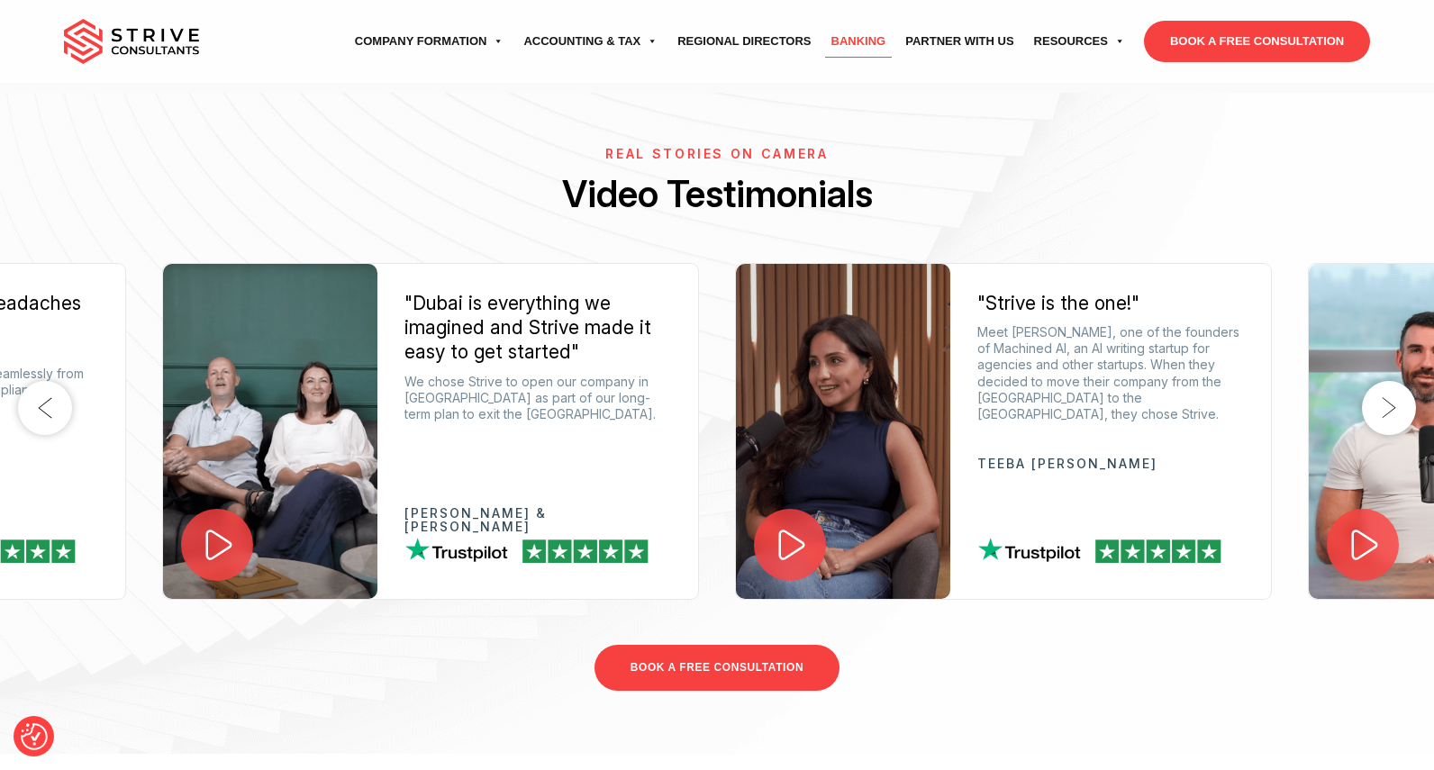
click at [1387, 381] on button "Next" at bounding box center [1389, 408] width 54 height 54
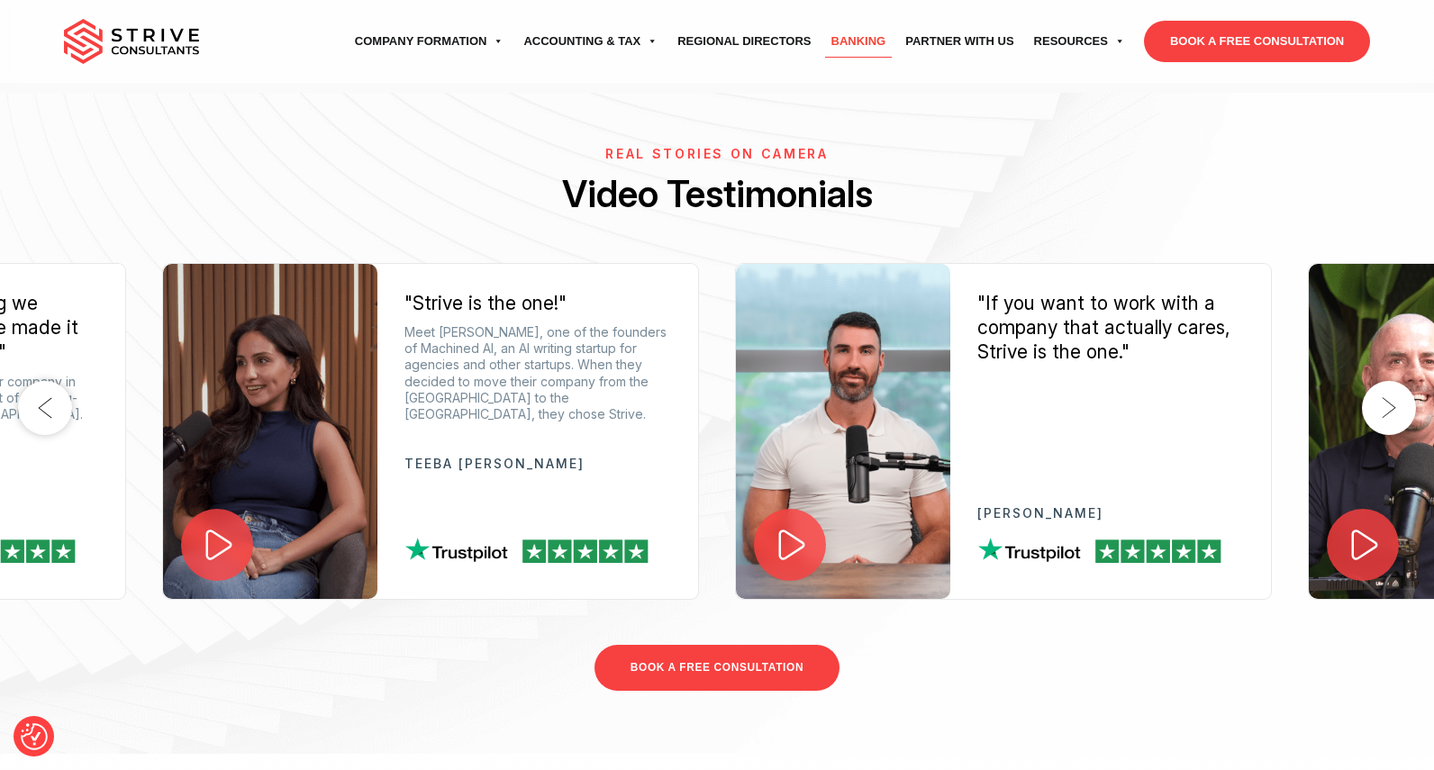
click at [792, 525] on icon at bounding box center [791, 545] width 41 height 41
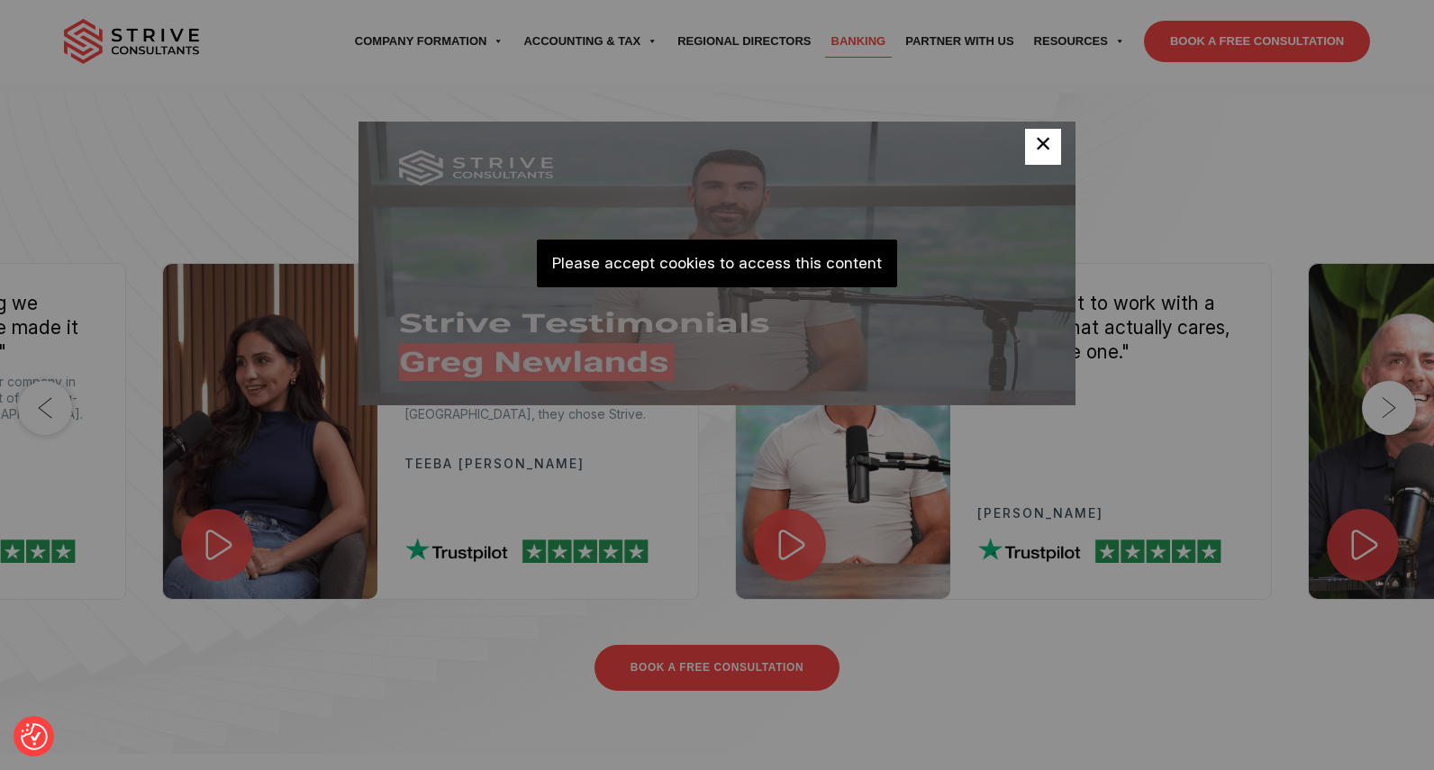
click at [1057, 142] on button "×" at bounding box center [1043, 147] width 36 height 36
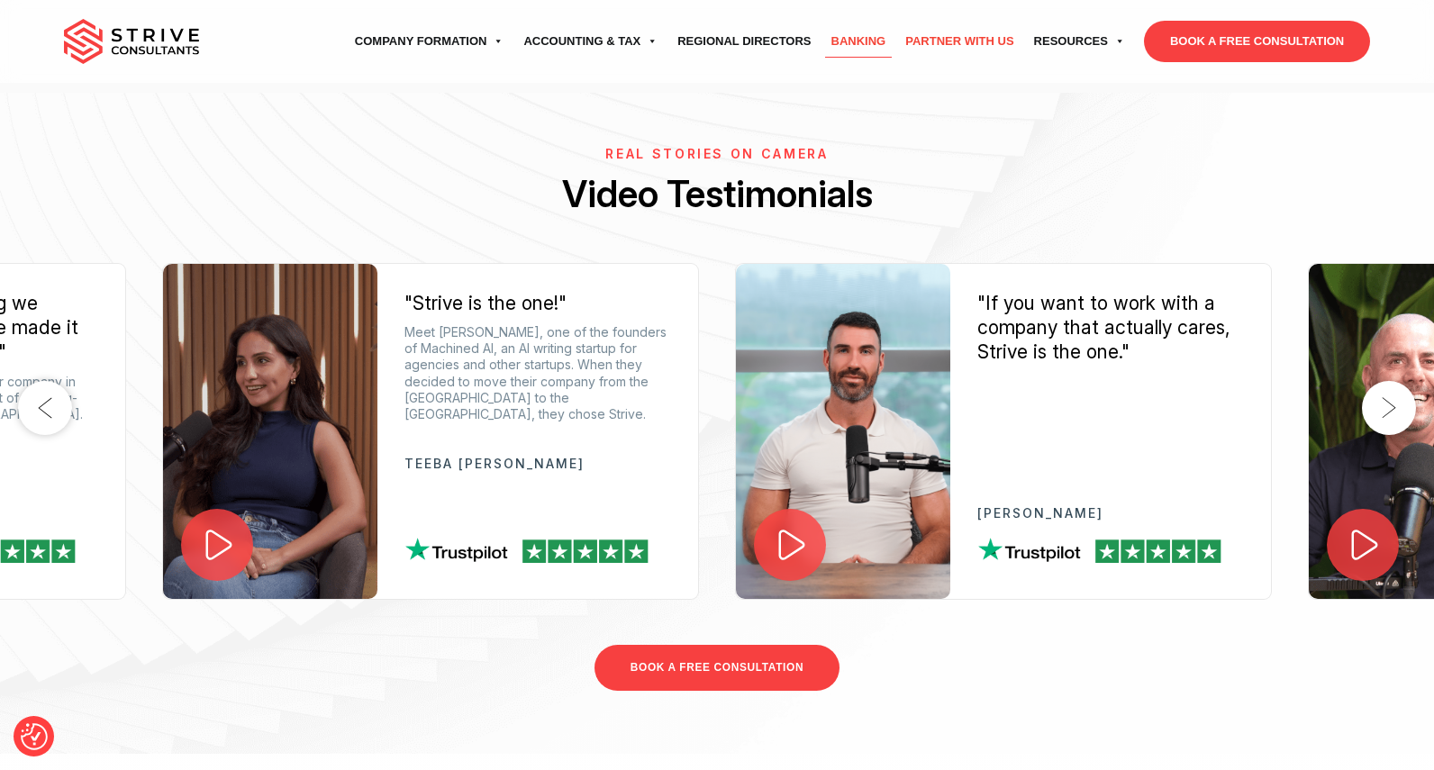
click at [950, 45] on link "Partner with Us" at bounding box center [959, 41] width 128 height 50
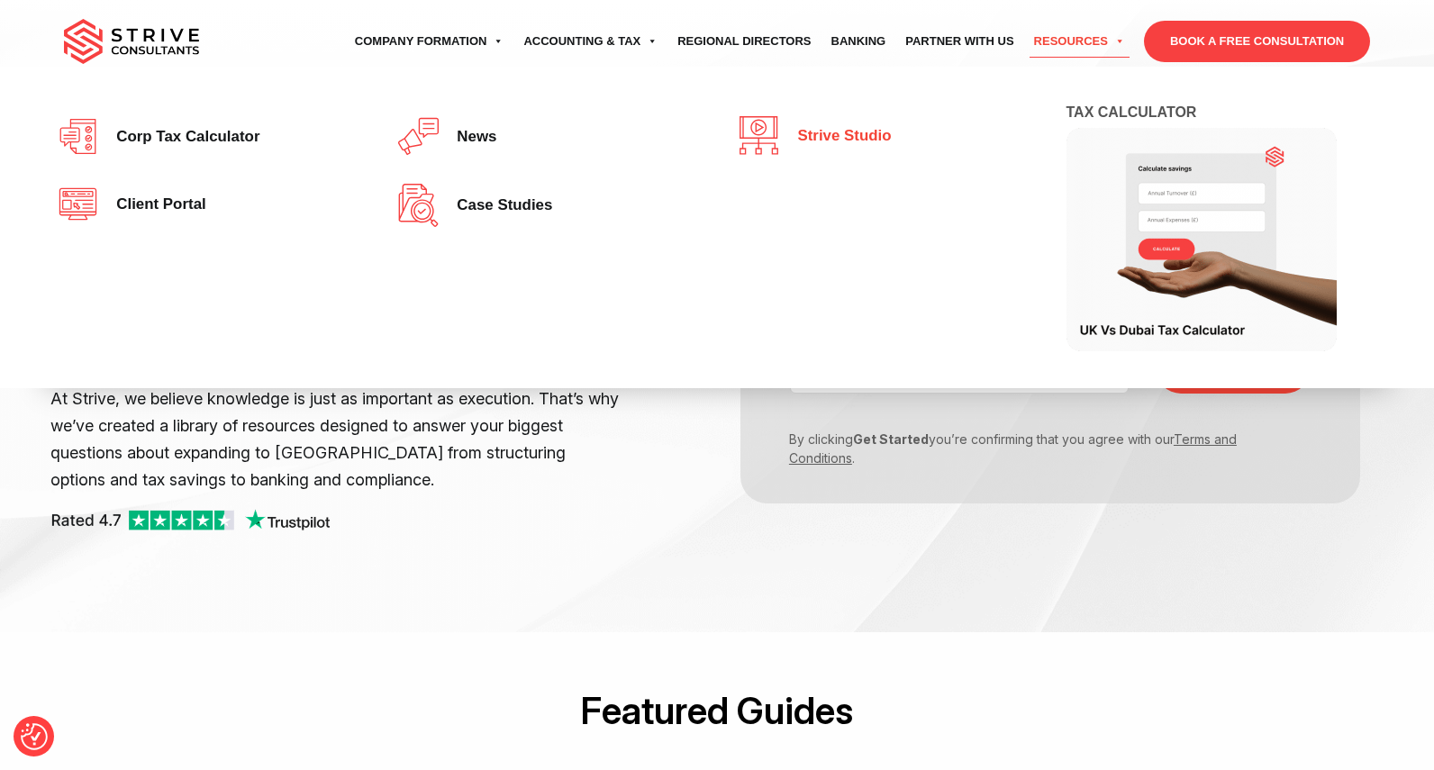
click at [836, 141] on span "Strive Studio" at bounding box center [839, 136] width 103 height 17
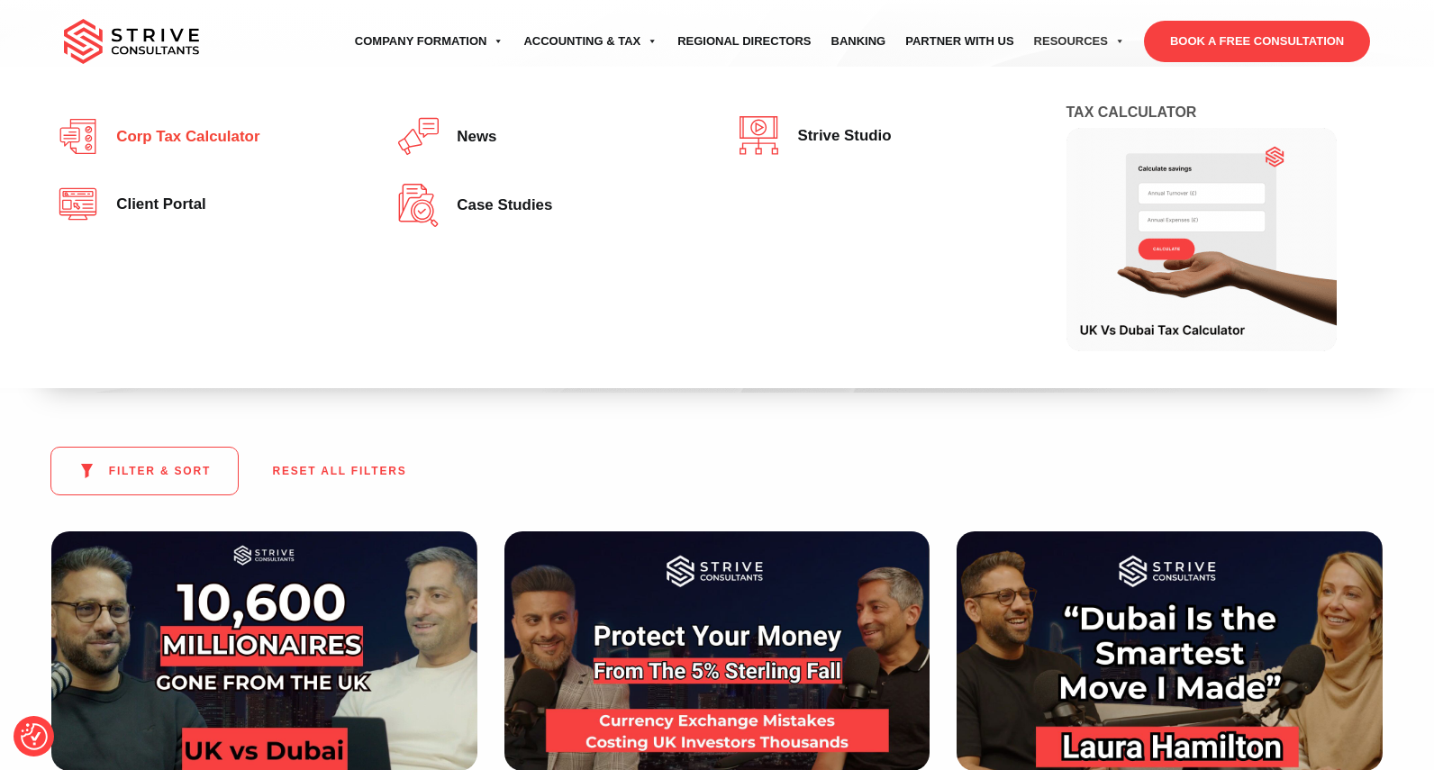
click at [205, 147] on link "Corp tax calculator" at bounding box center [206, 136] width 296 height 41
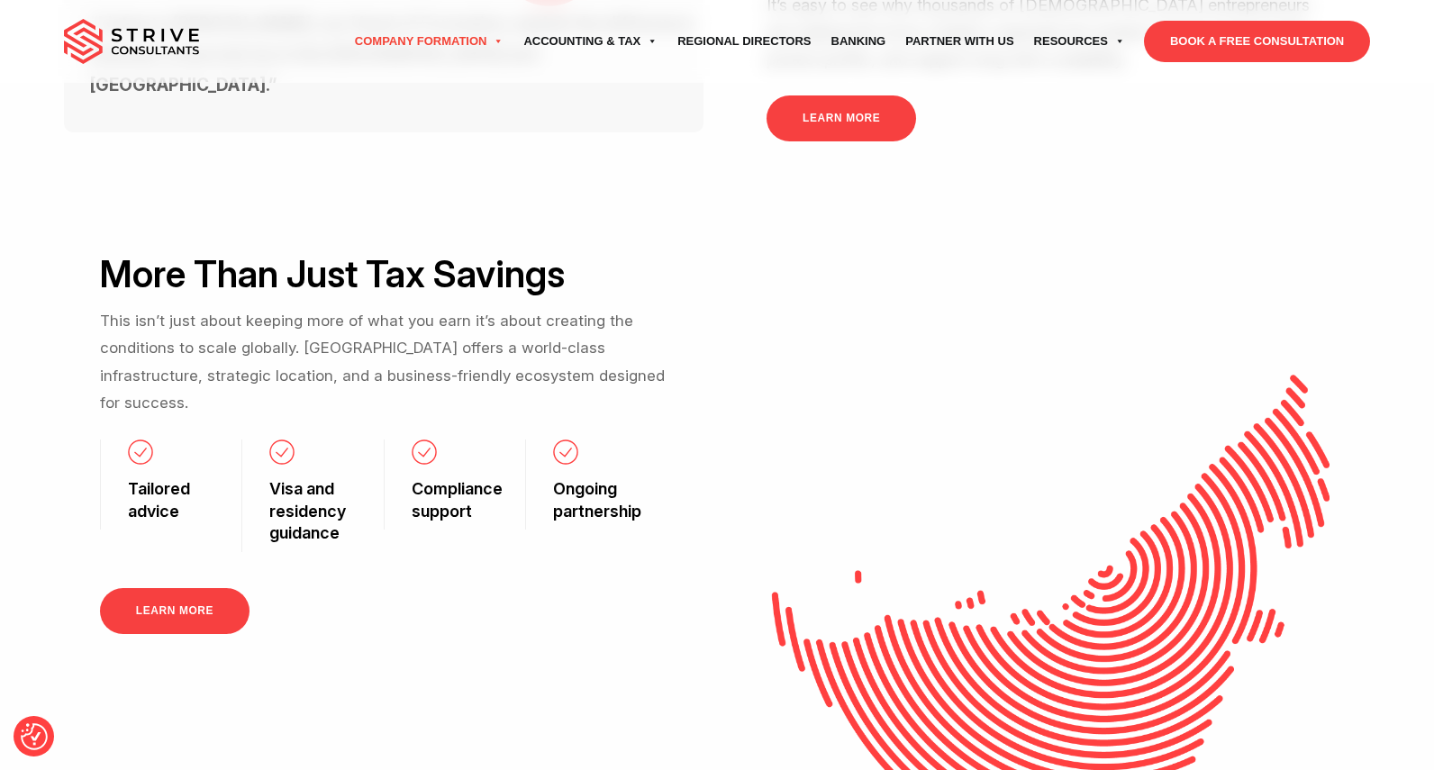
scroll to position [732, 0]
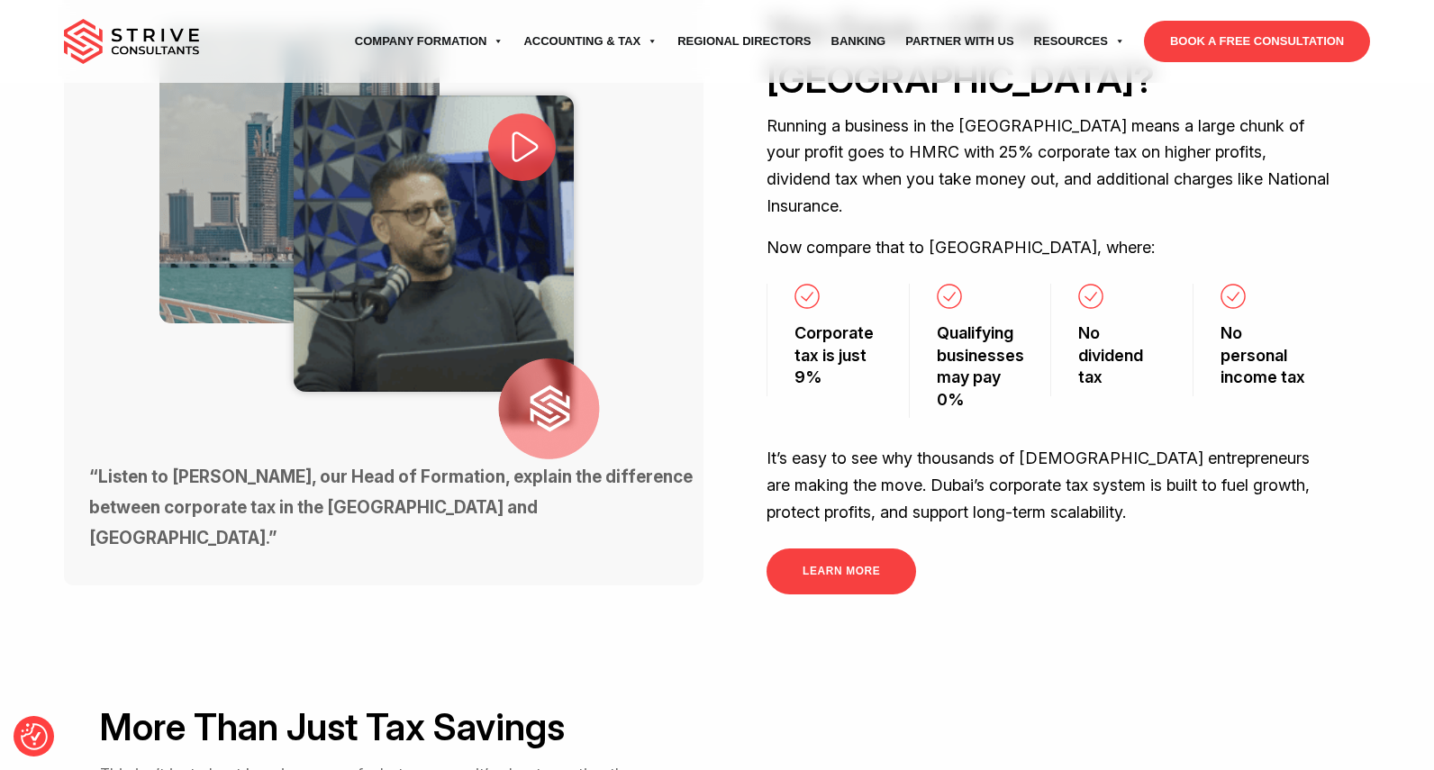
click at [1240, 49] on link "BOOK A FREE CONSULTATION" at bounding box center [1257, 41] width 226 height 41
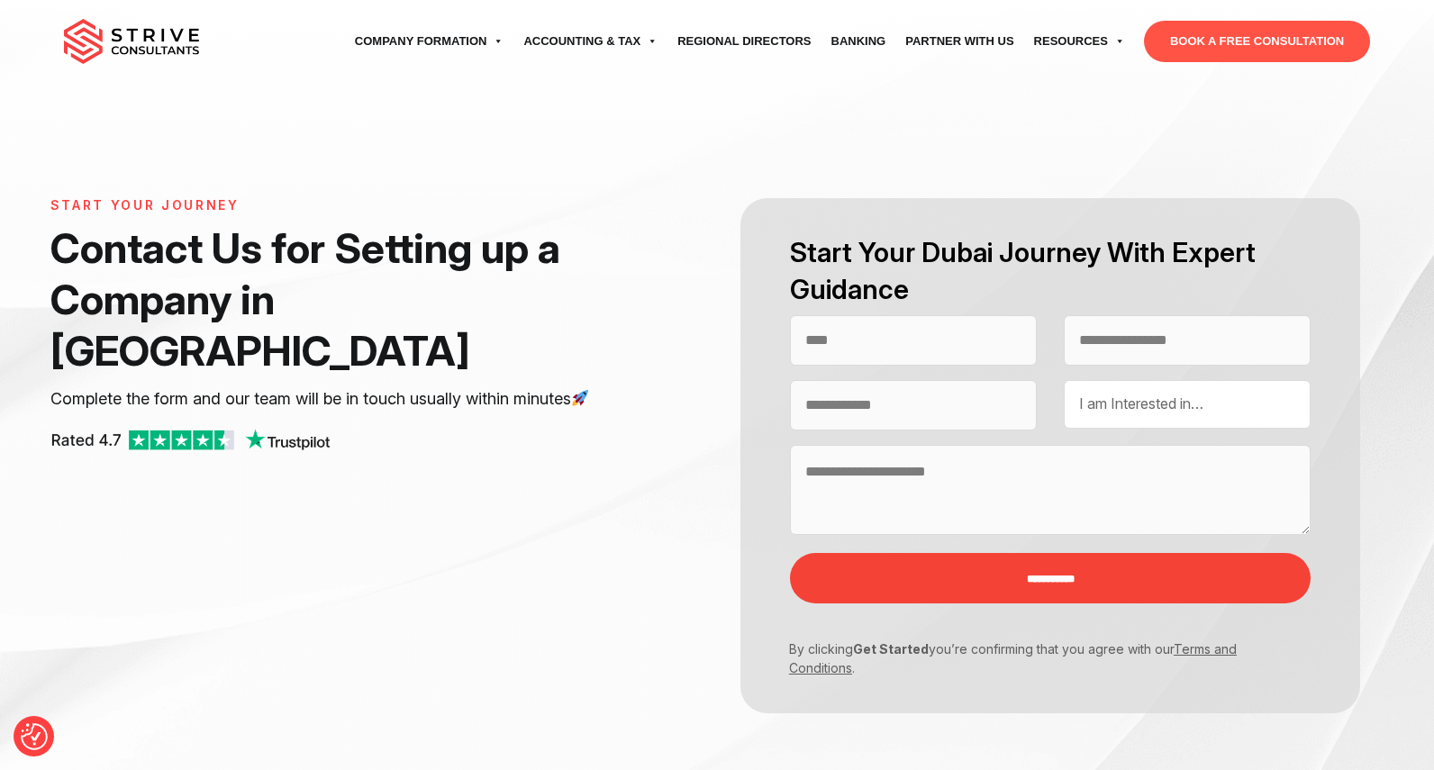
select select "Contact form"
click at [906, 343] on input "Contact form" at bounding box center [913, 340] width 247 height 50
type input "******"
type input "**********"
click at [858, 411] on input "Contact form" at bounding box center [913, 405] width 247 height 50
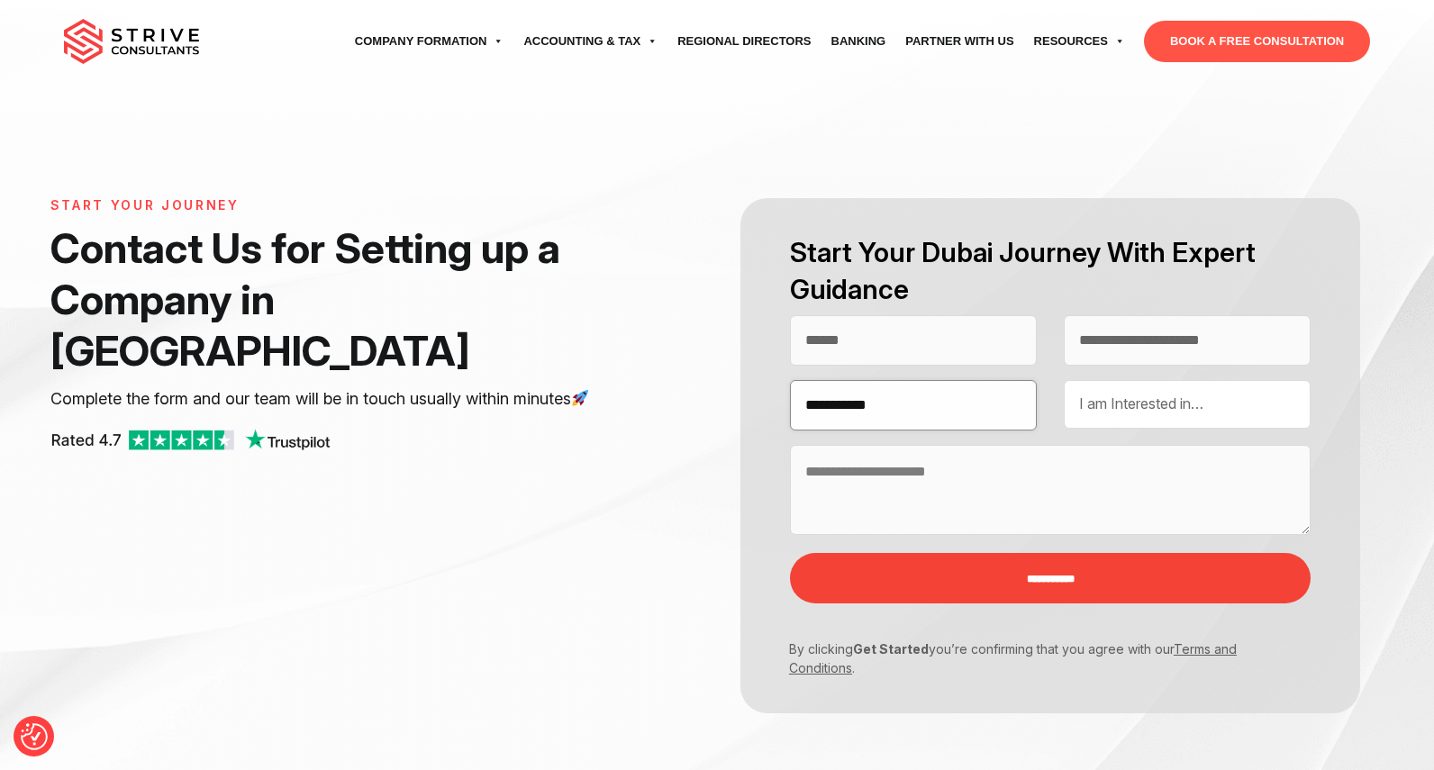
type input "**********"
click at [1149, 413] on div "I am Interested in… UAE Company Formation UAE Residency & Visa UAE Business Ban…" at bounding box center [1187, 404] width 247 height 49
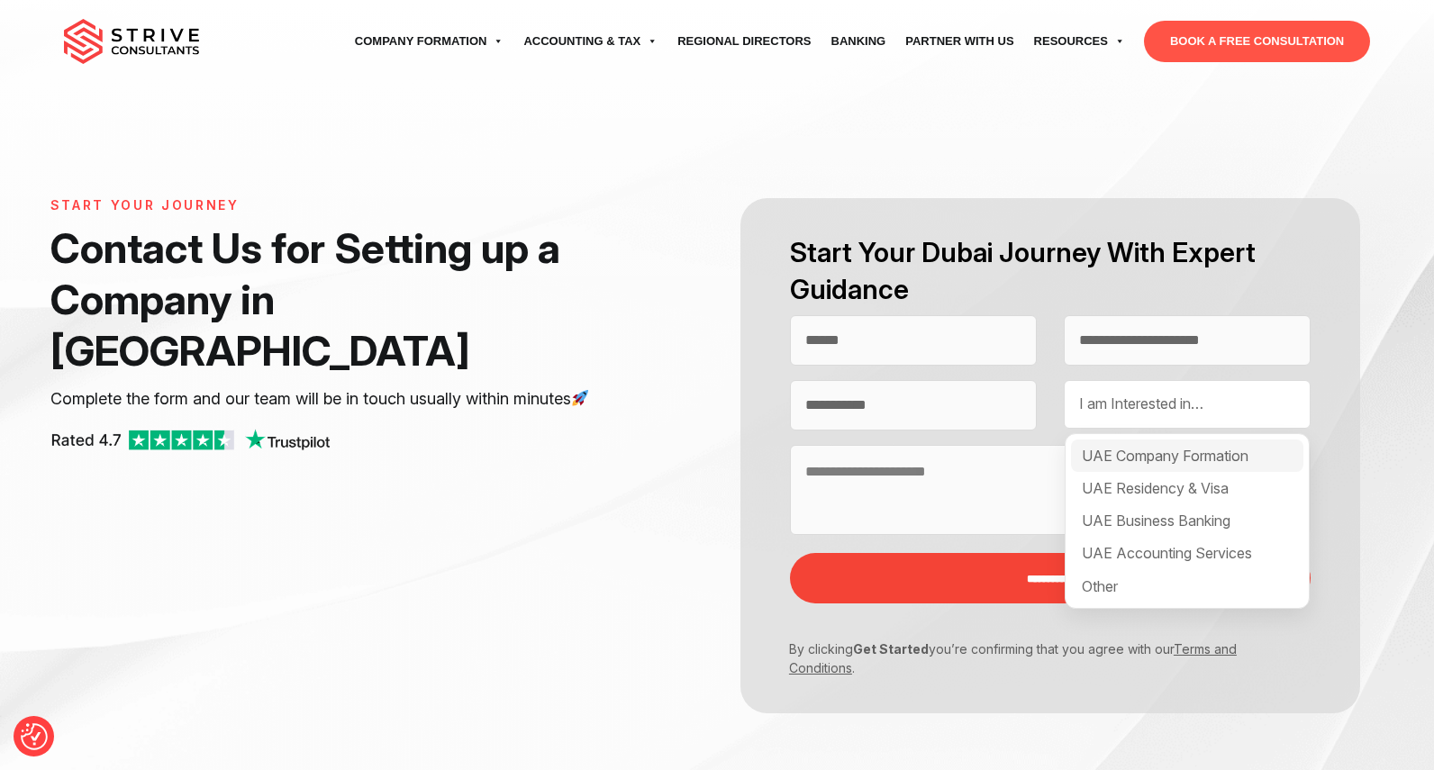
click at [1159, 457] on div "UAE Company Formation" at bounding box center [1187, 456] width 232 height 32
select select "**********"
click at [1137, 524] on div "UAE Business Banking" at bounding box center [1187, 520] width 232 height 32
click at [1140, 555] on div "UAE Accounting Services" at bounding box center [1187, 553] width 232 height 32
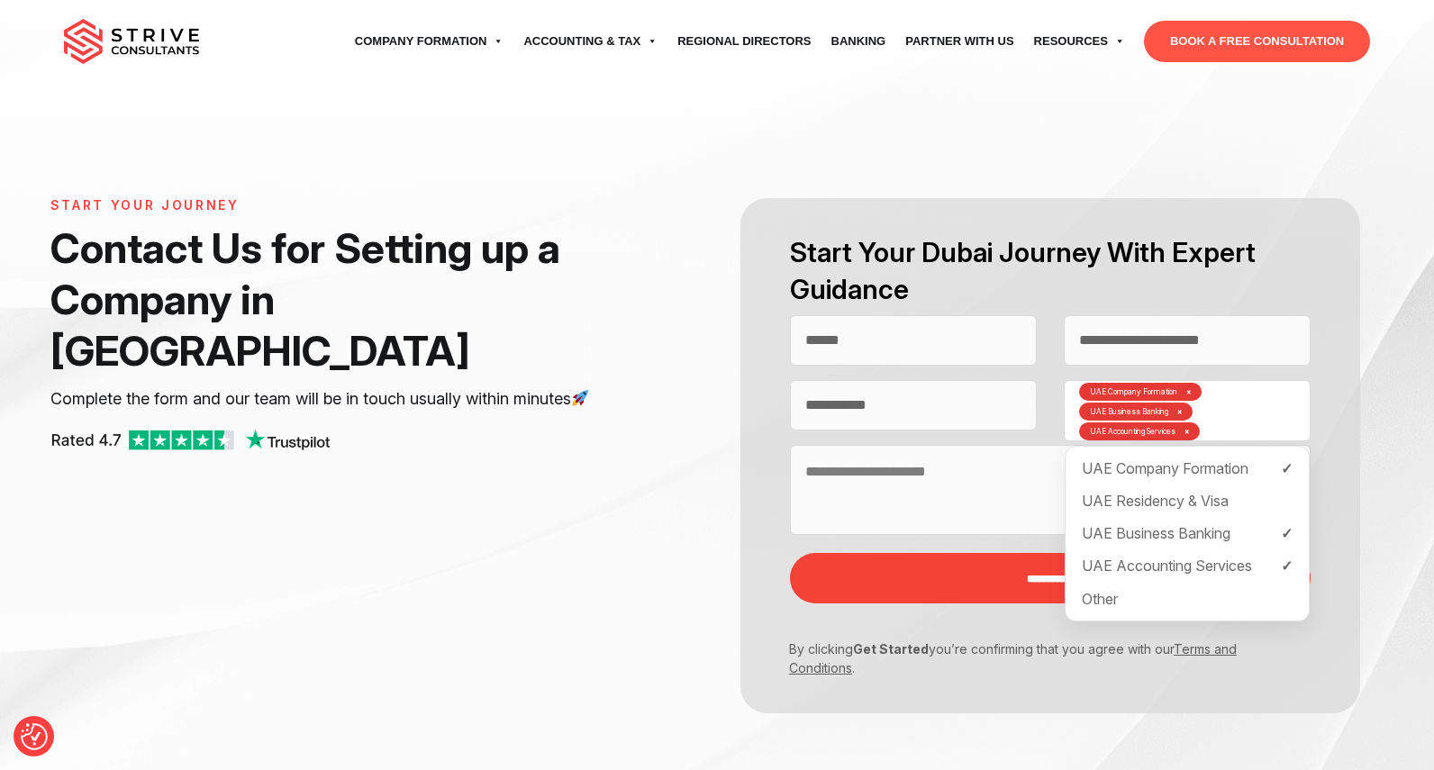
click at [974, 487] on textarea "Contact form" at bounding box center [1050, 490] width 521 height 90
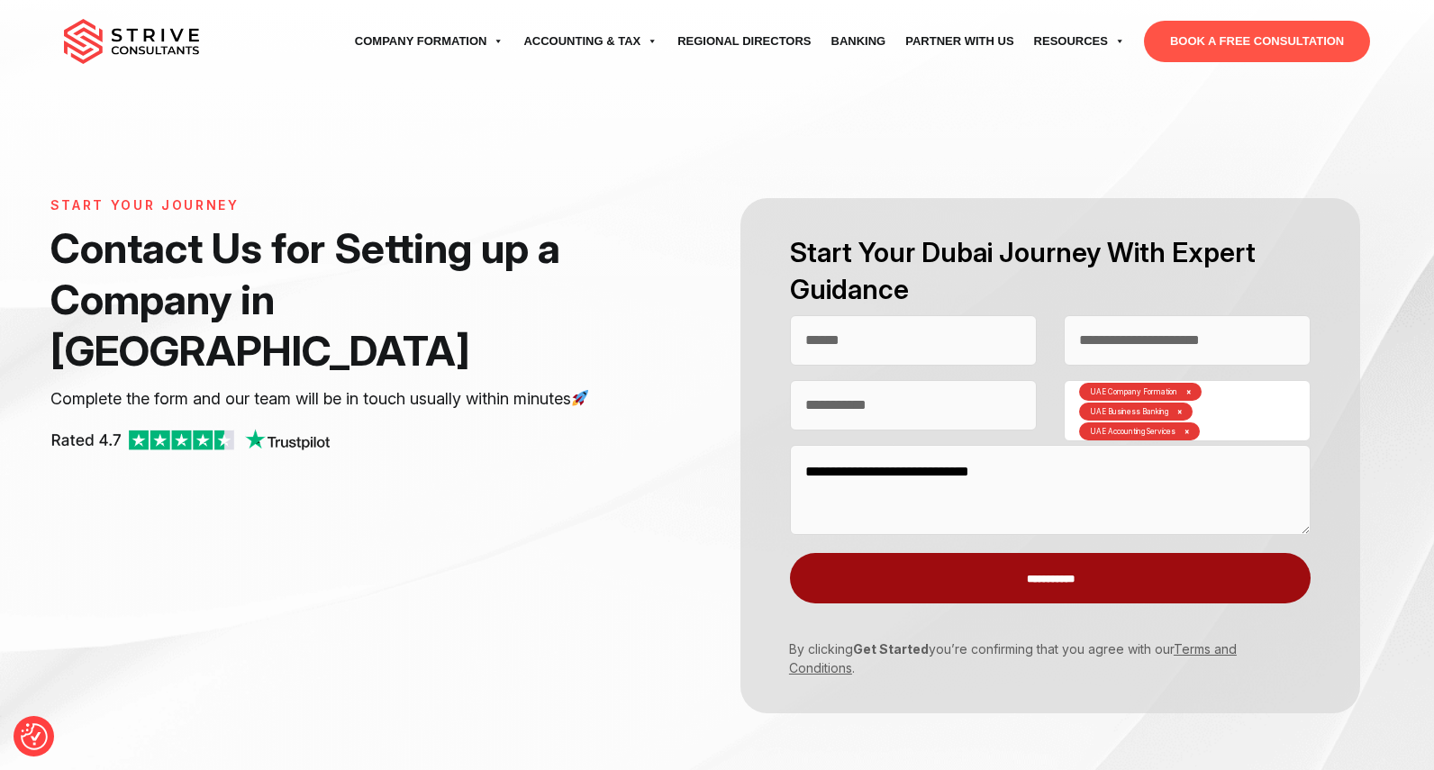
type textarea "**********"
click at [1098, 576] on input "**********" at bounding box center [1050, 578] width 521 height 50
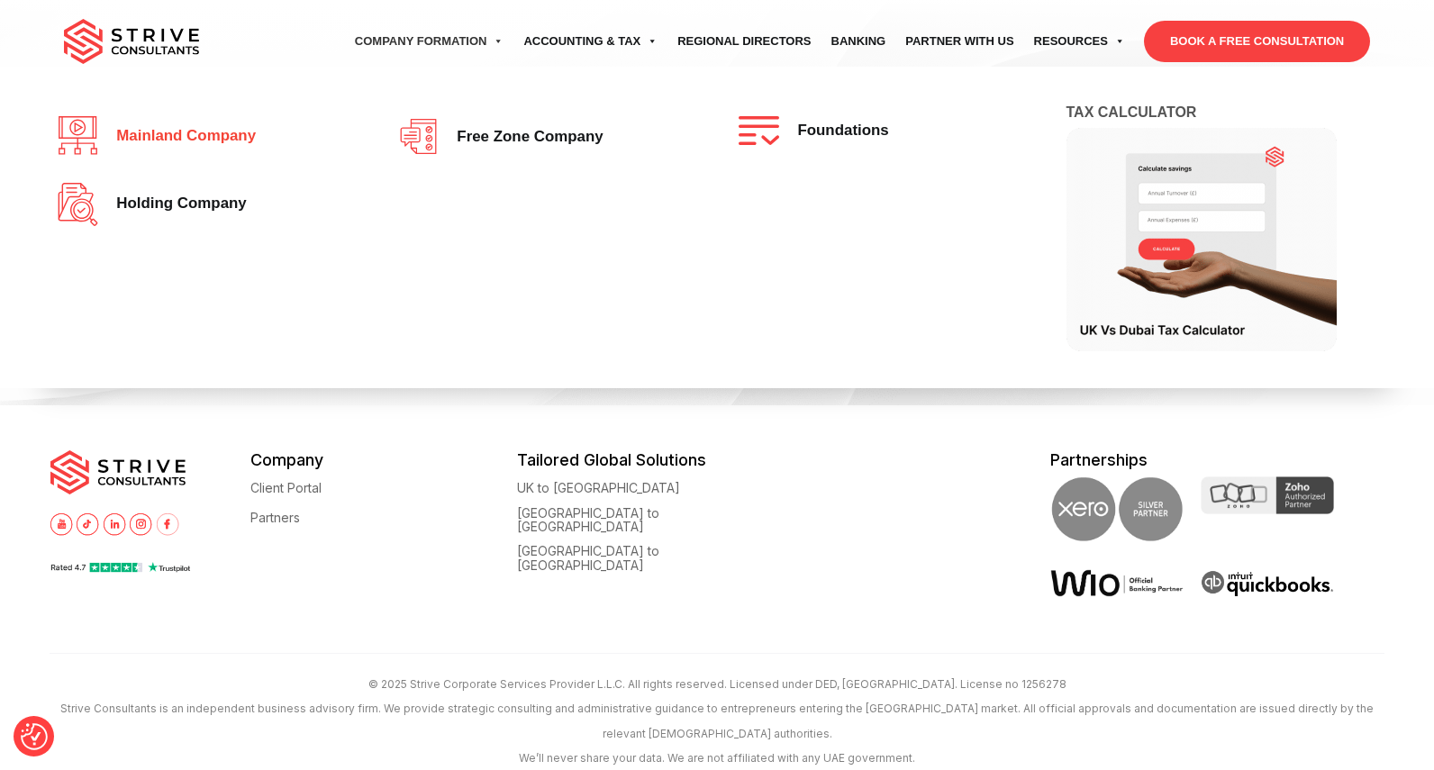
click at [237, 132] on span "Mainland company" at bounding box center [181, 136] width 149 height 17
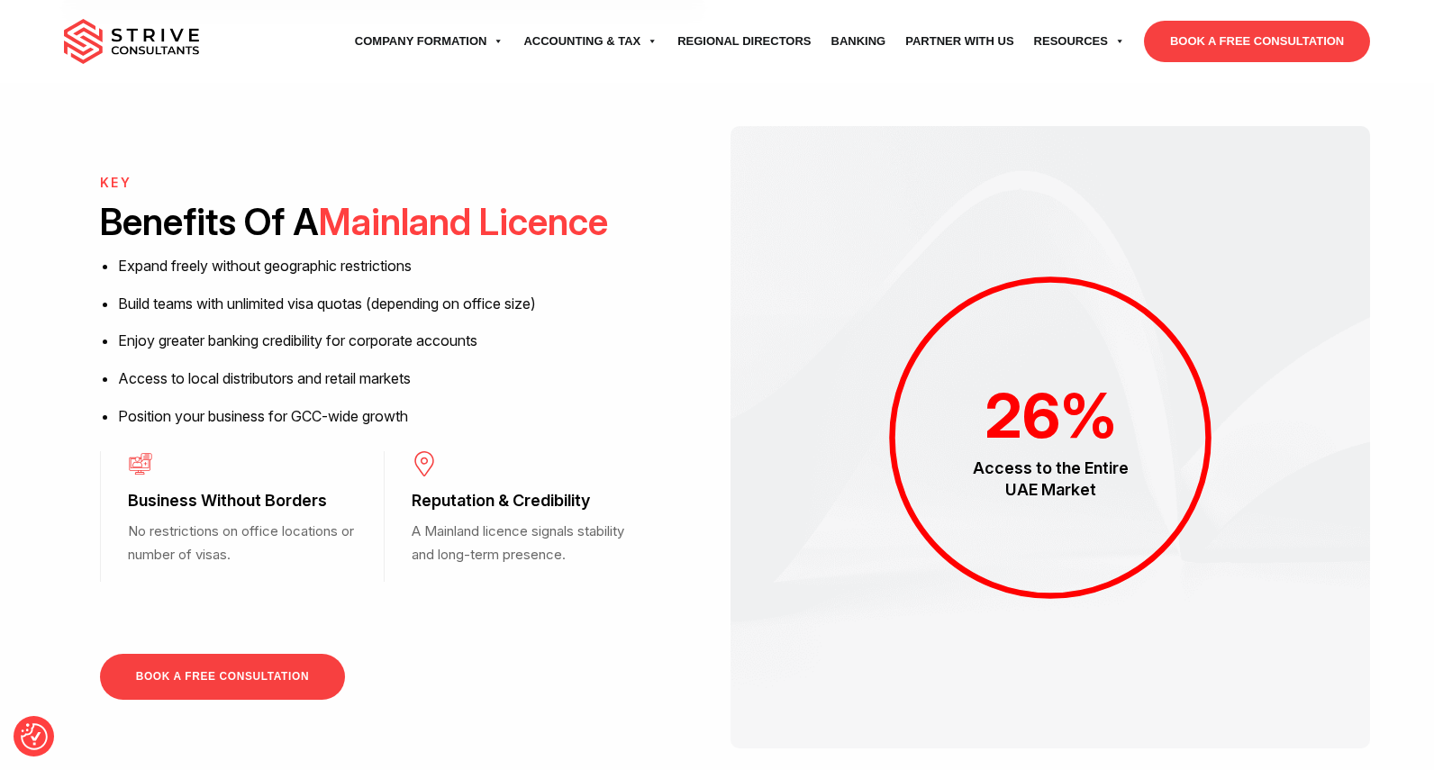
scroll to position [1321, 0]
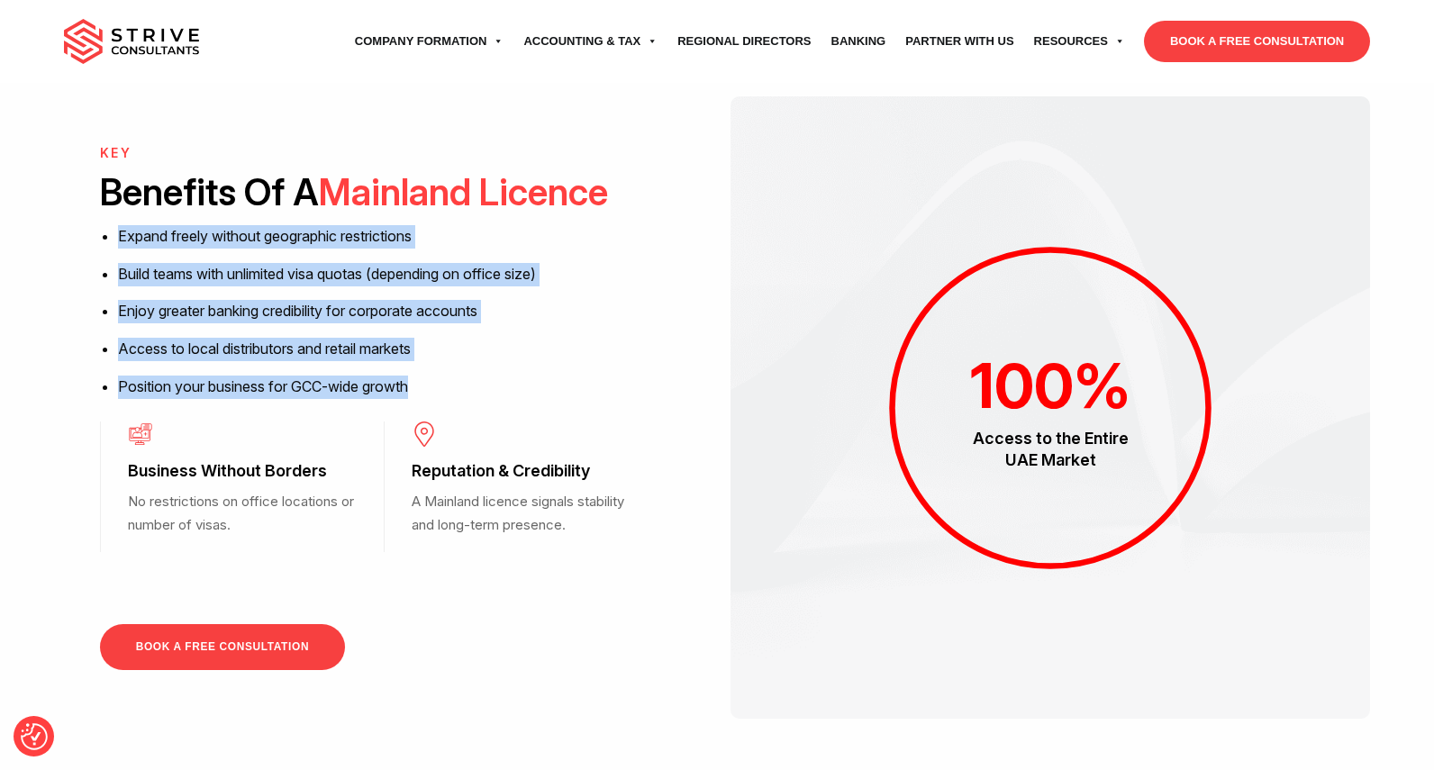
drag, startPoint x: 431, startPoint y: 336, endPoint x: 111, endPoint y: 188, distance: 352.3
click at [111, 188] on div "KEY Benefits Of A Mainland Licence Expand freely without geographic restriction…" at bounding box center [384, 280] width 568 height 268
copy div "Expand freely without geographic restrictions Build teams with unlimited visa q…"
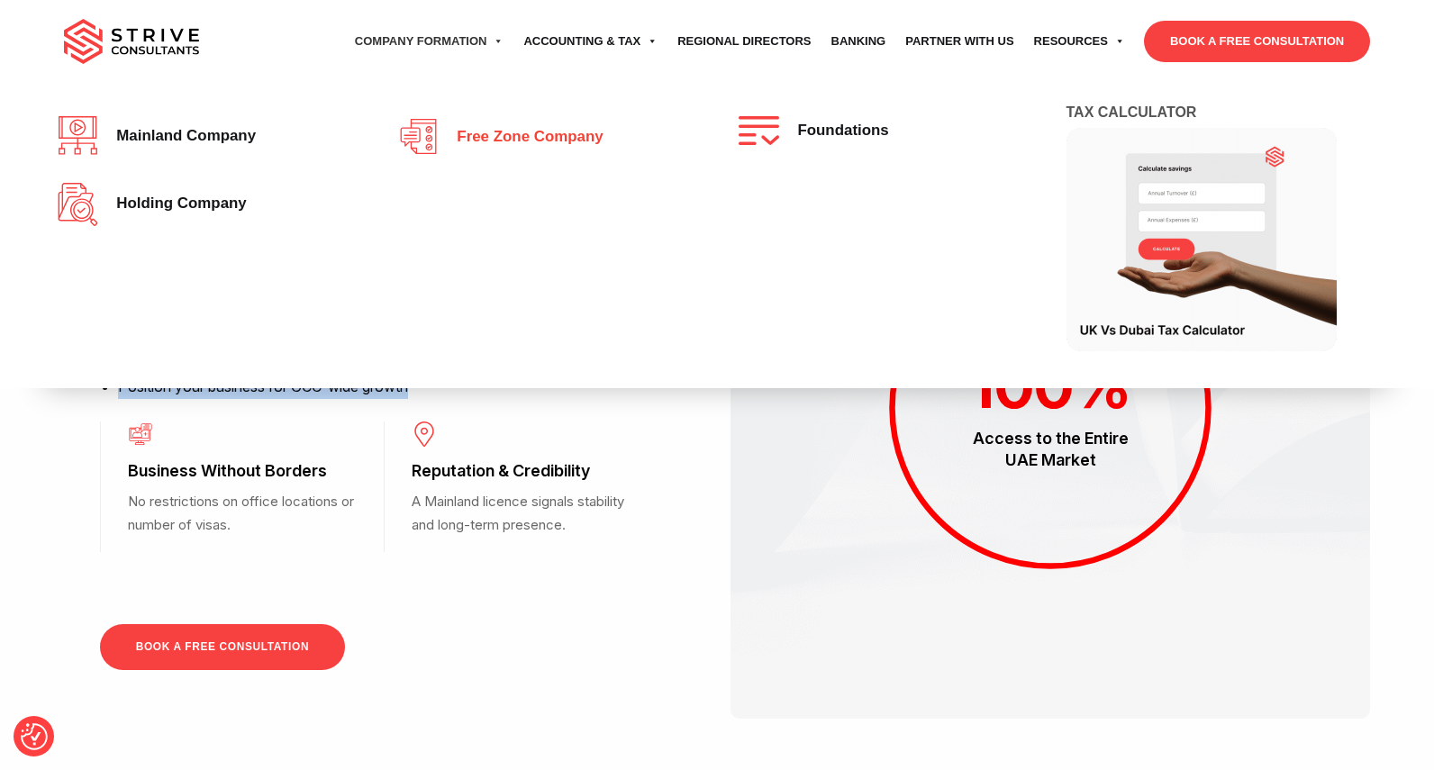
click at [474, 136] on span "Free zone company" at bounding box center [525, 137] width 155 height 17
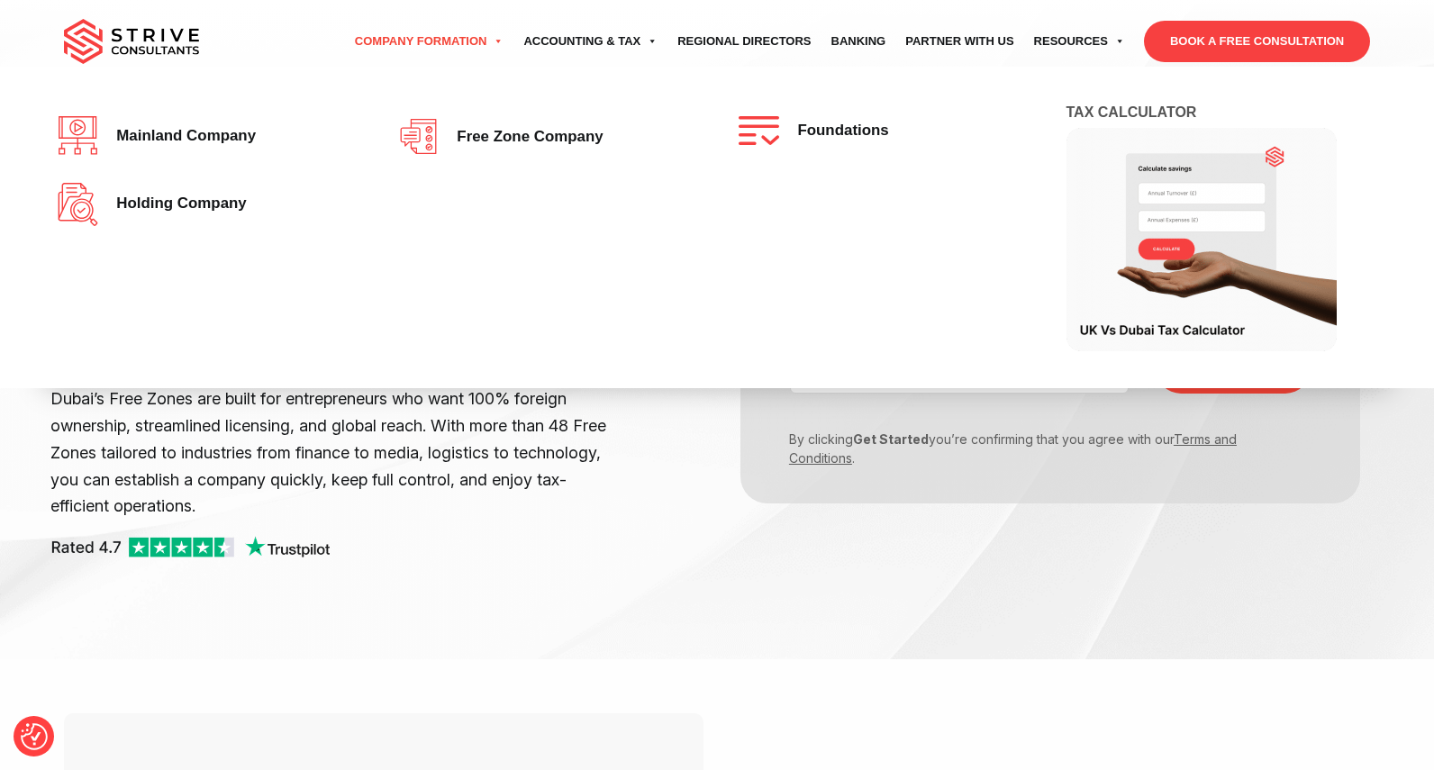
click at [458, 37] on link "Company Formation" at bounding box center [429, 41] width 169 height 50
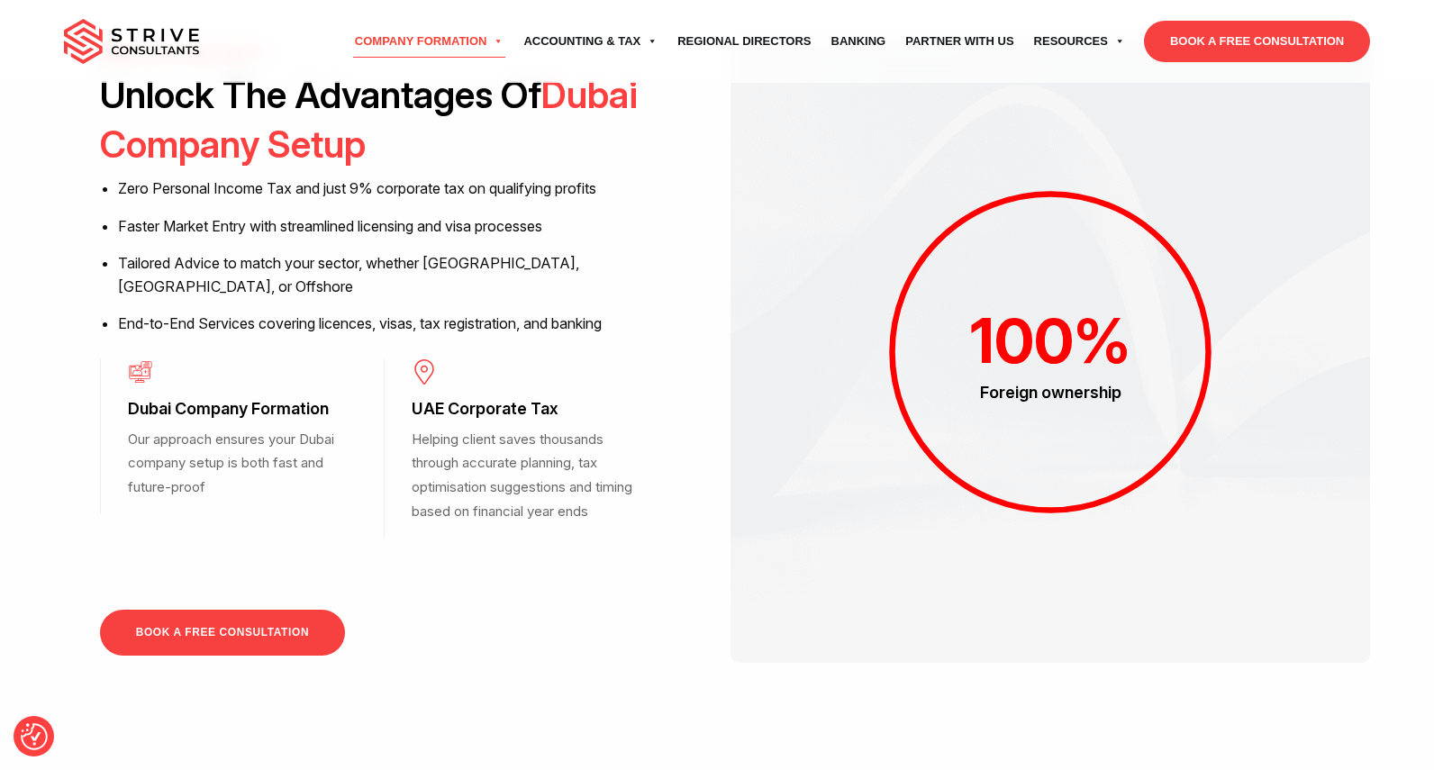
scroll to position [1376, 0]
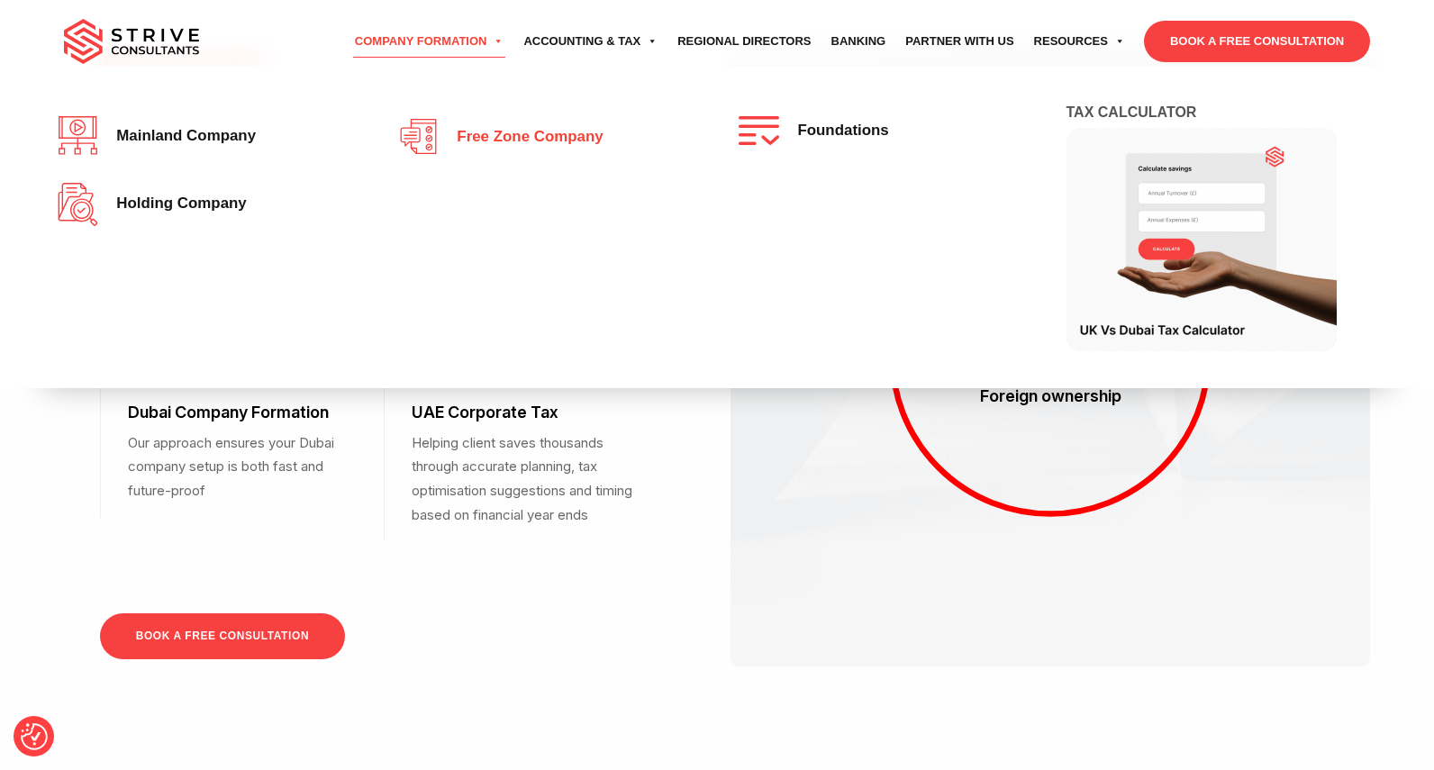
click at [489, 139] on span "Free zone company" at bounding box center [525, 137] width 155 height 17
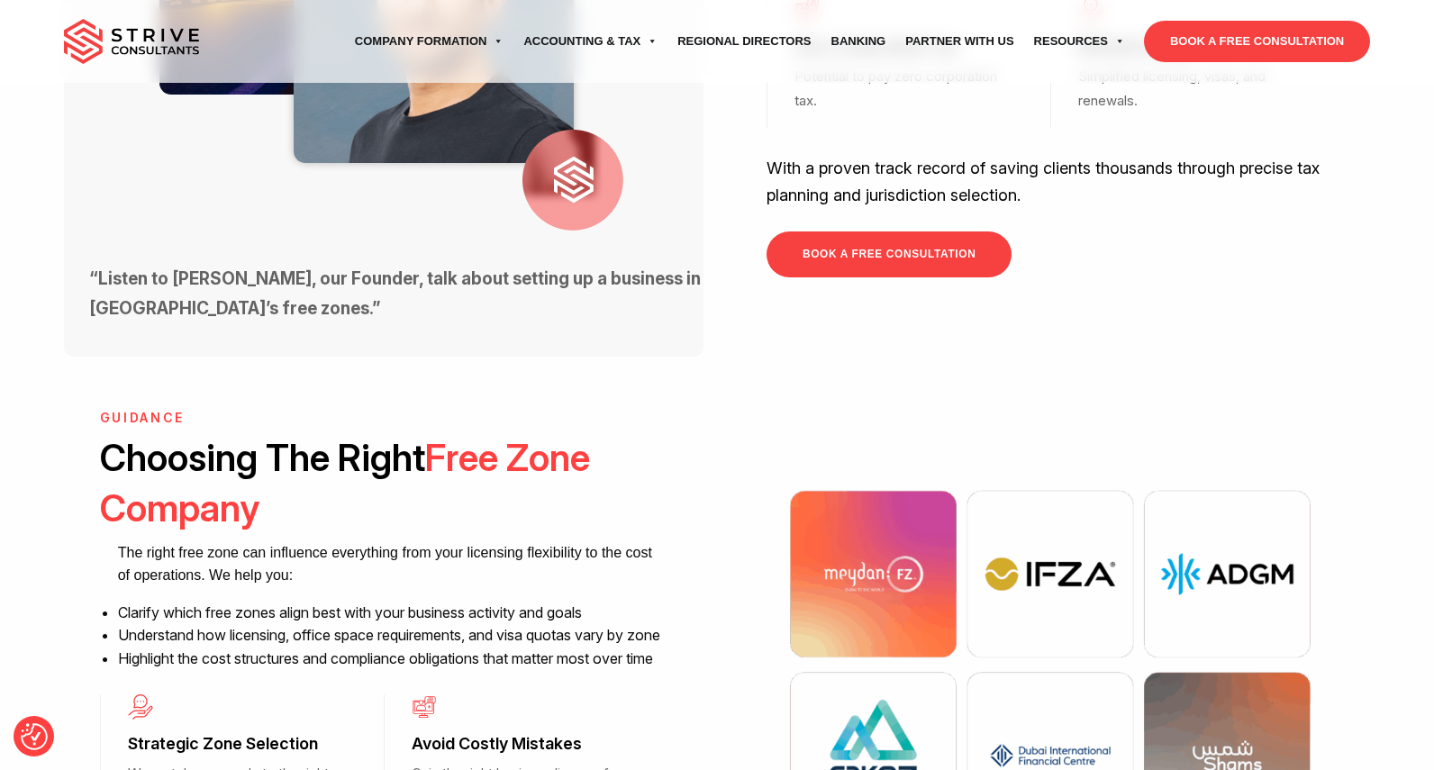
scroll to position [982, 0]
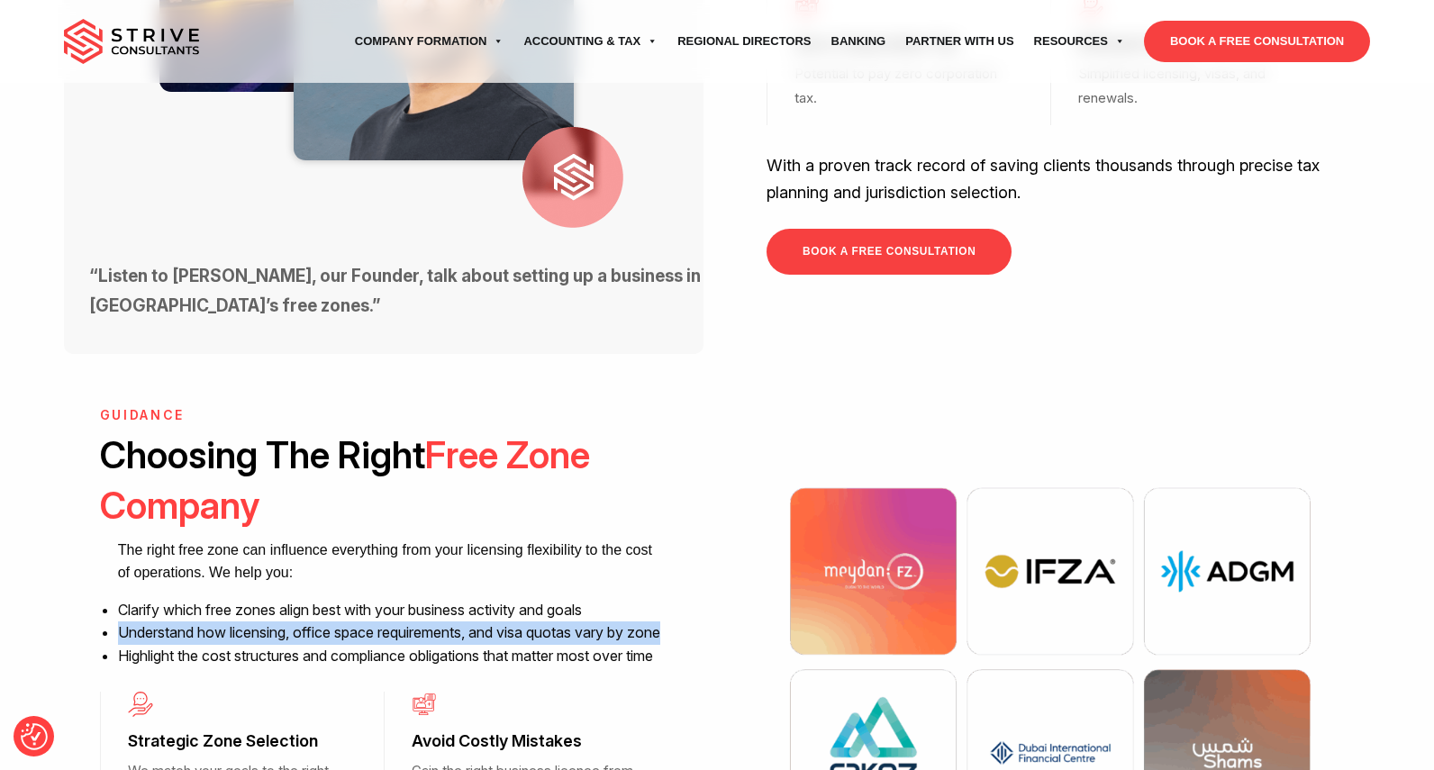
drag, startPoint x: 118, startPoint y: 582, endPoint x: 159, endPoint y: 608, distance: 49.0
click at [159, 622] on li "Understand how licensing, office space requirements, and visa quotas vary by zo…" at bounding box center [392, 633] width 549 height 23
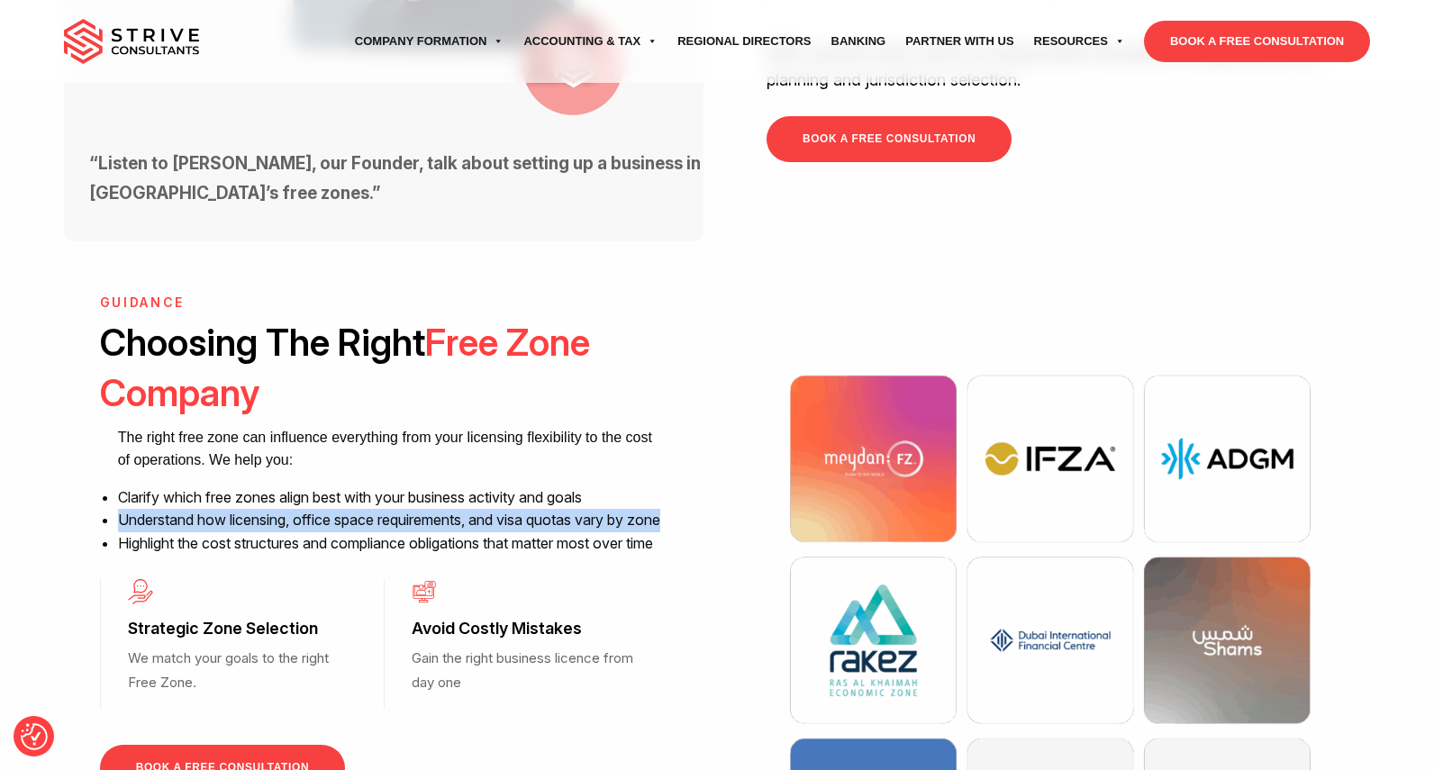
scroll to position [1115, 0]
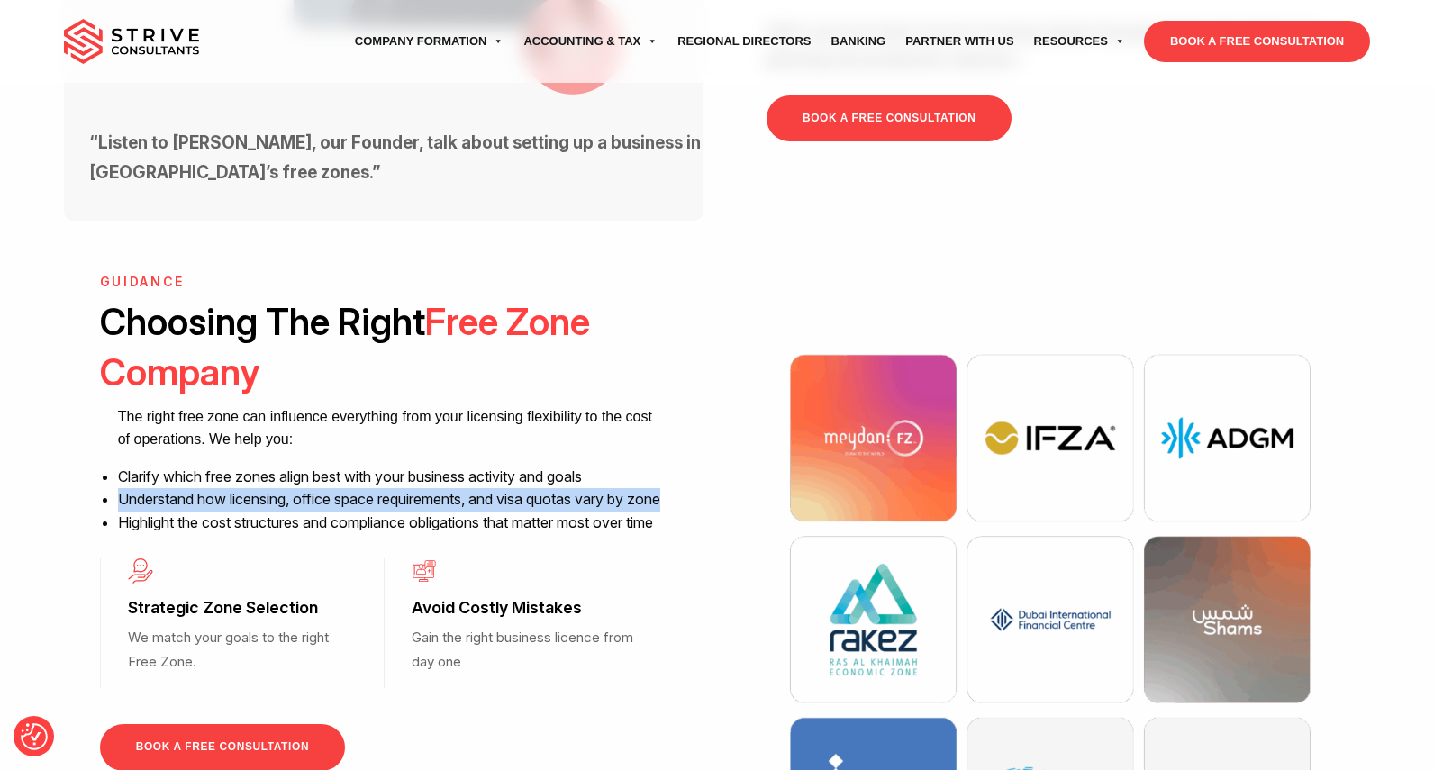
copy li "Understand how licensing, office space requirements, and visa quotas vary by zo…"
